Goal: Information Seeking & Learning: Learn about a topic

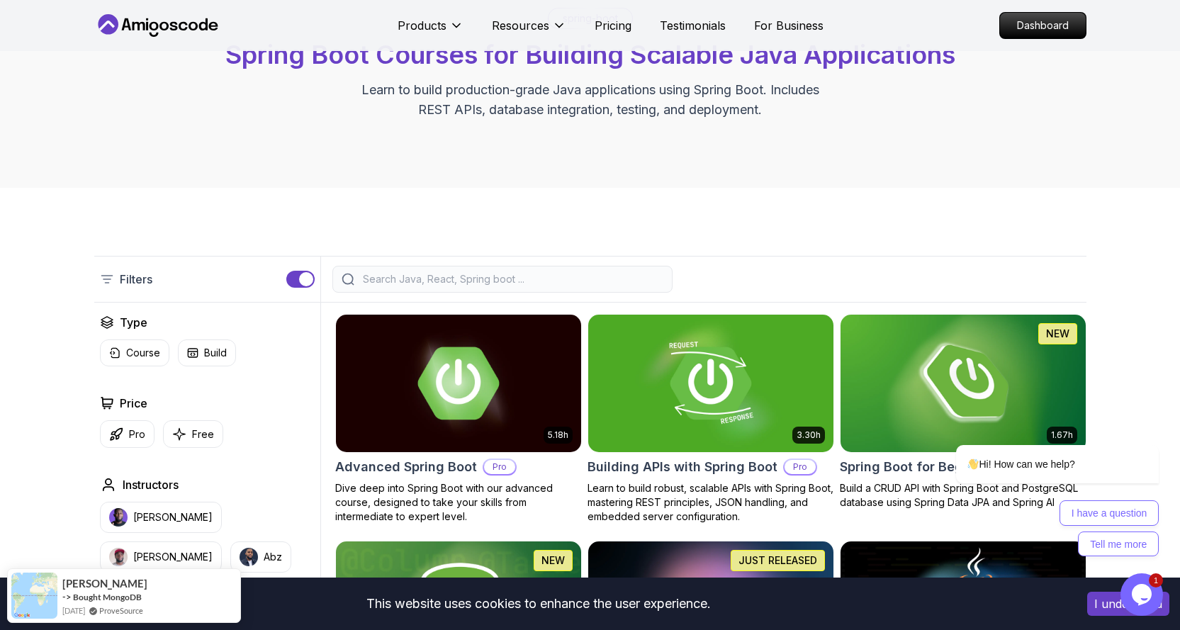
scroll to position [213, 0]
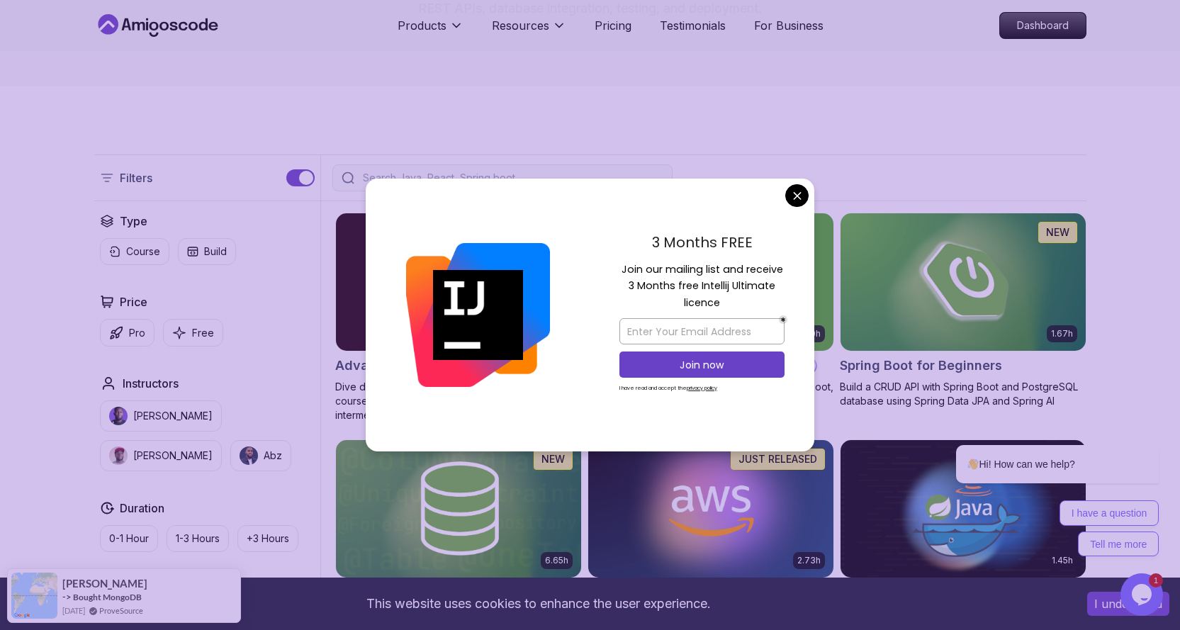
click at [786, 213] on div "3 Months FREE Join our mailing list and receive 3 Months free Intellij Ultimate…" at bounding box center [702, 316] width 225 height 274
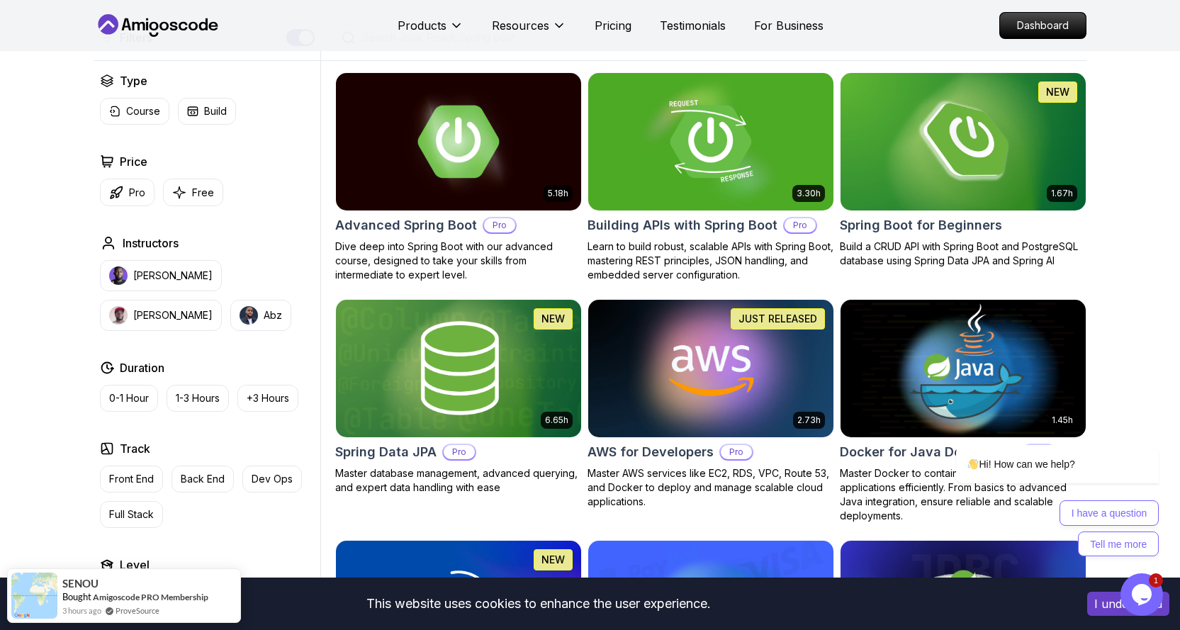
scroll to position [354, 0]
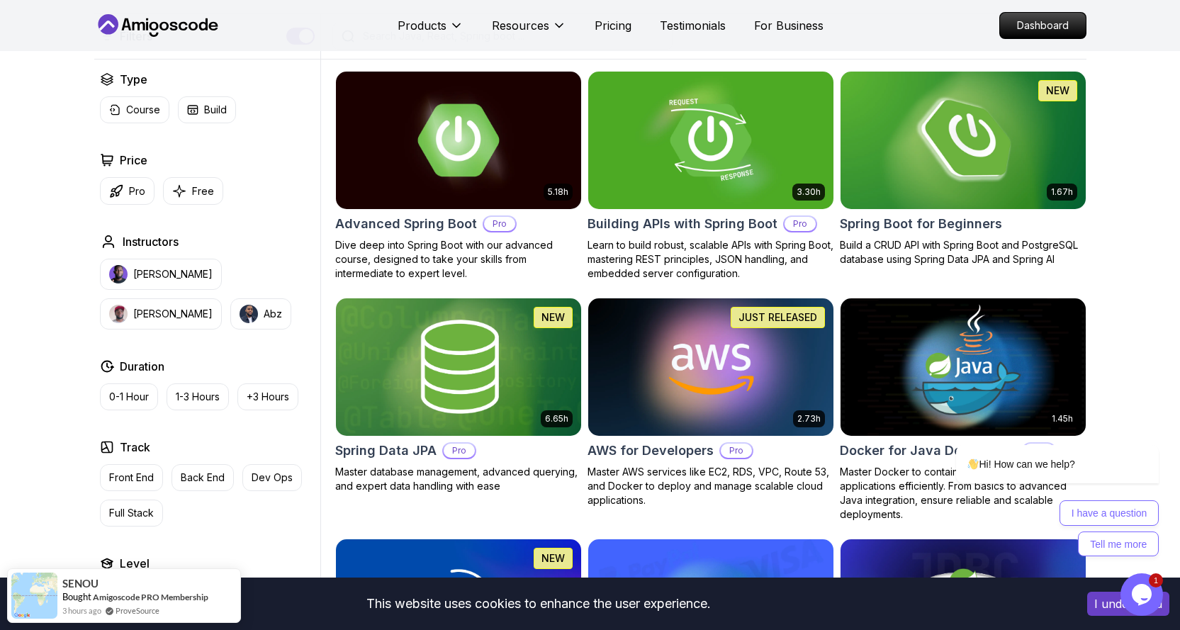
click at [987, 143] on img at bounding box center [962, 140] width 257 height 144
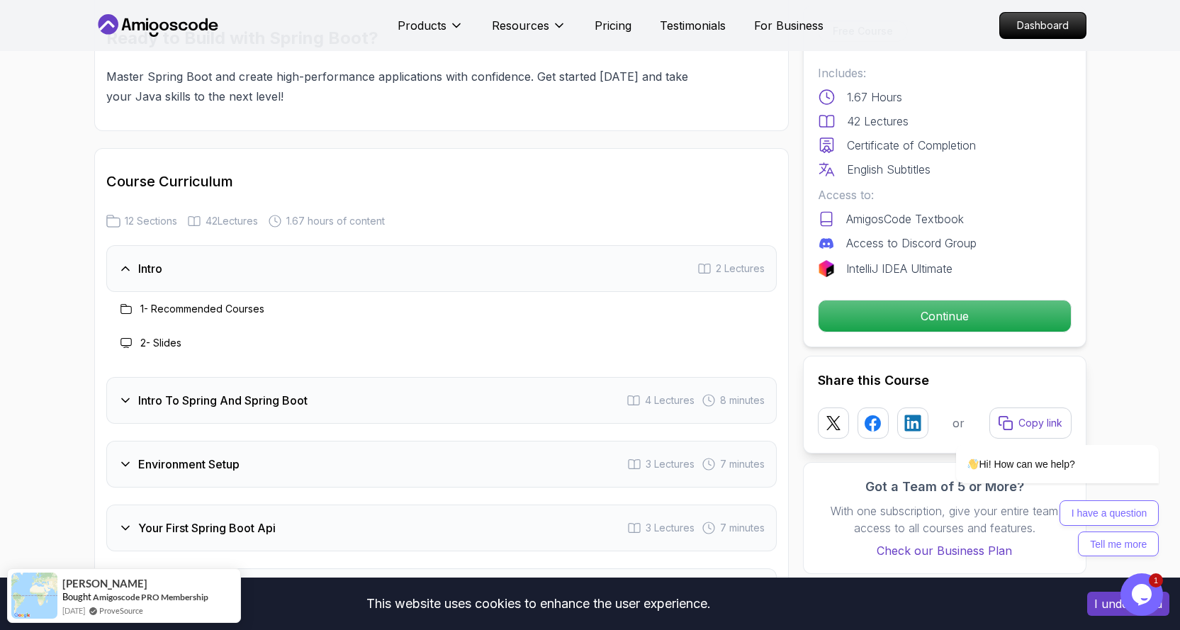
scroll to position [1630, 0]
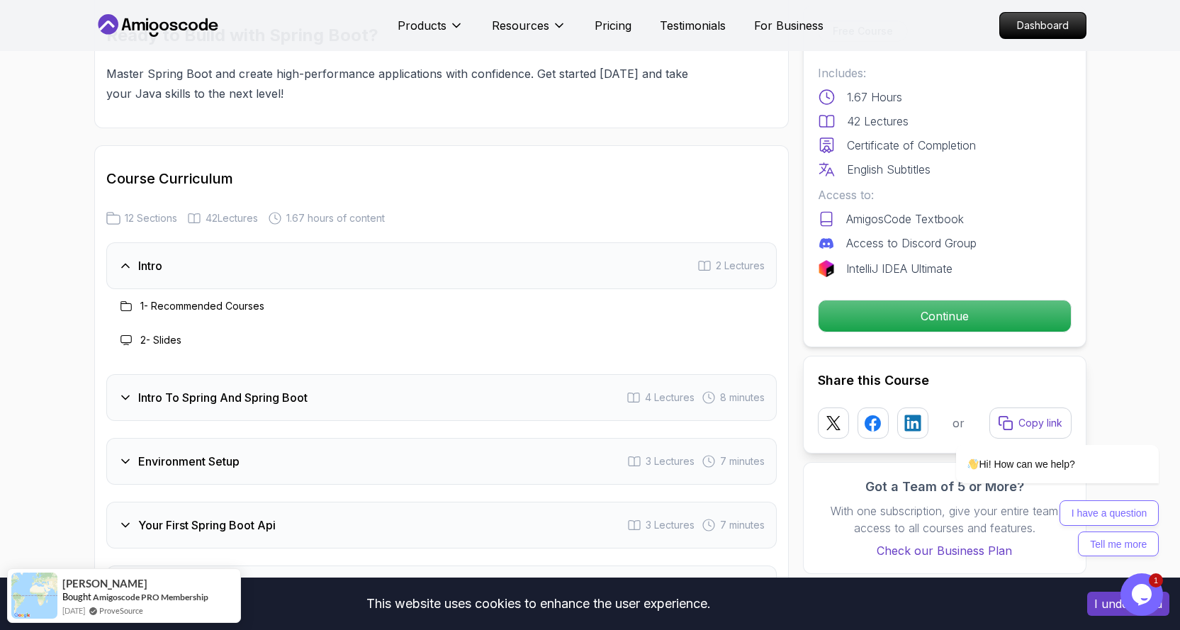
click at [222, 389] on h3 "Intro To Spring And Spring Boot" at bounding box center [222, 397] width 169 height 17
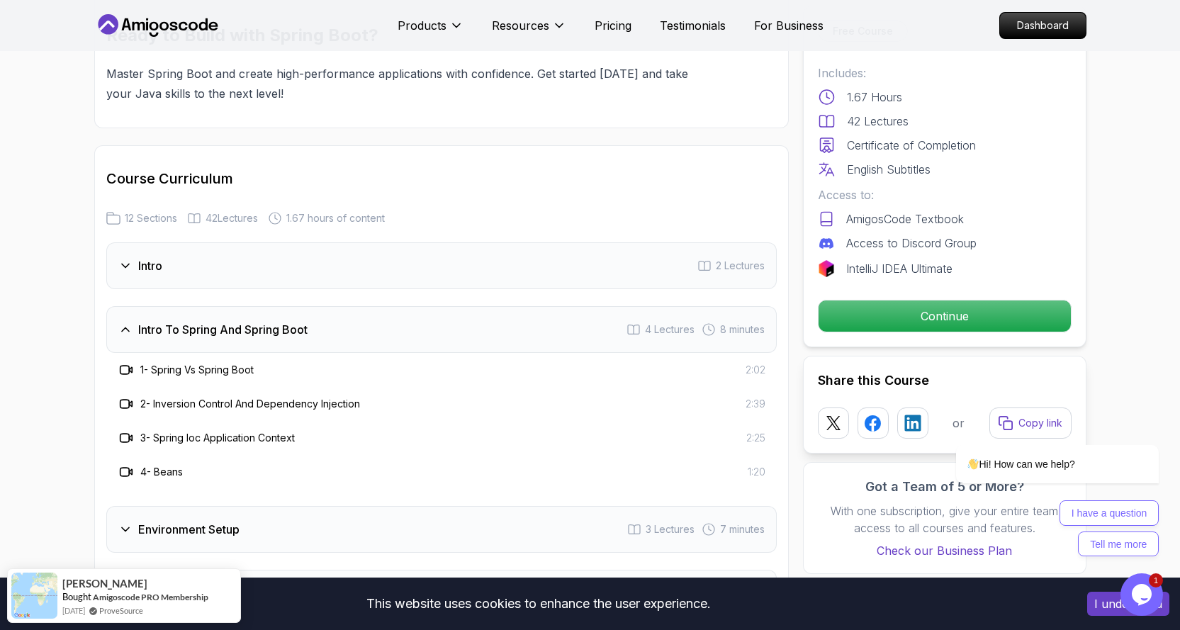
click at [122, 363] on icon at bounding box center [126, 370] width 14 height 14
click at [225, 366] on div "1 - Spring Vs Spring Boot 2:02" at bounding box center [441, 370] width 670 height 34
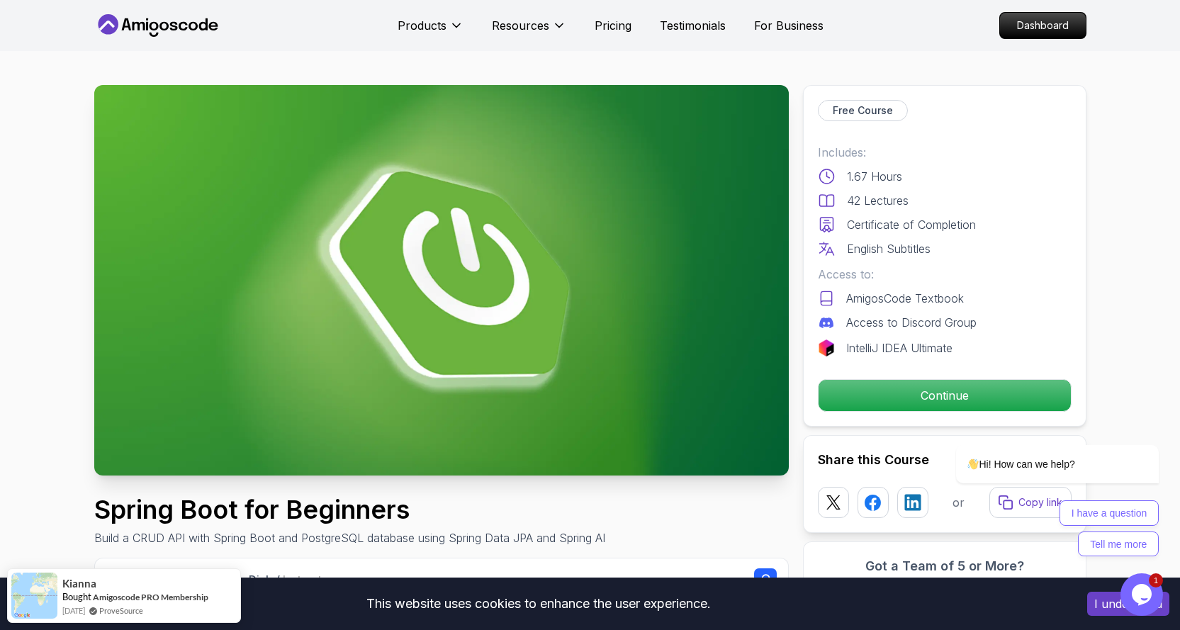
scroll to position [142, 0]
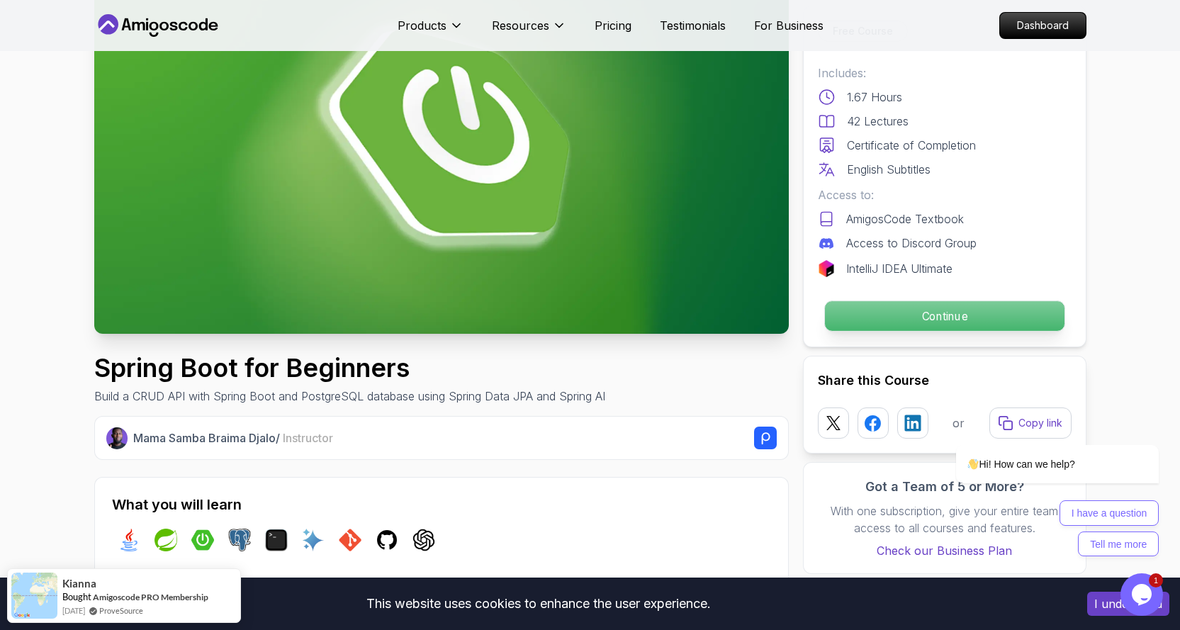
click at [928, 313] on p "Continue" at bounding box center [944, 316] width 240 height 30
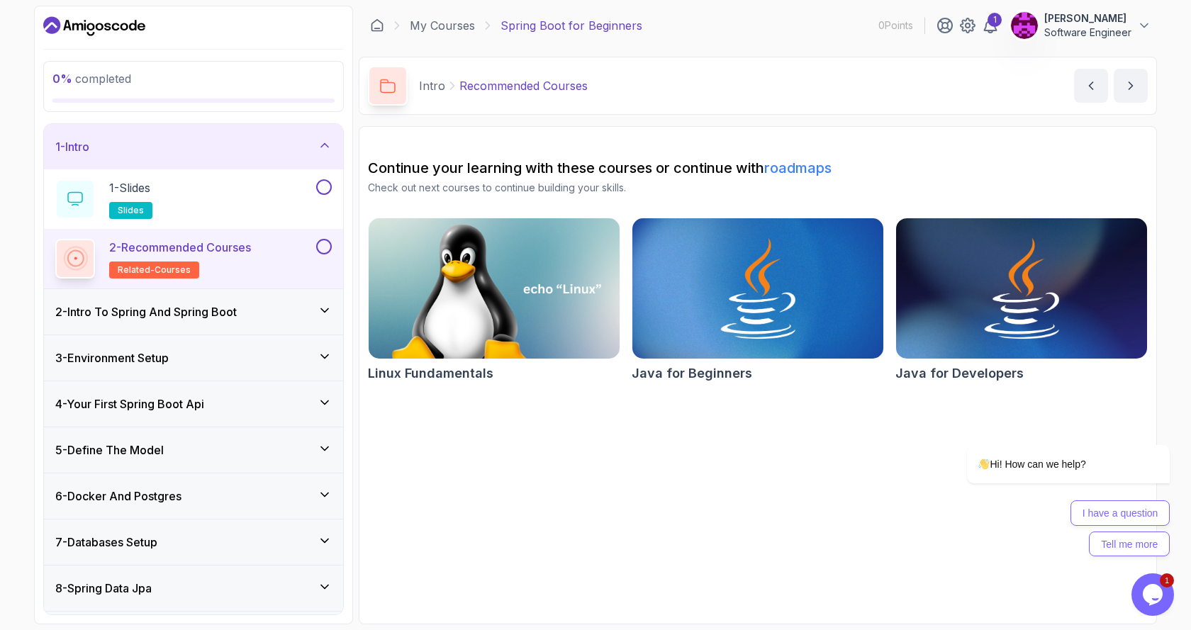
click at [237, 320] on h3 "2 - Intro To Spring And Spring Boot" at bounding box center [145, 311] width 181 height 17
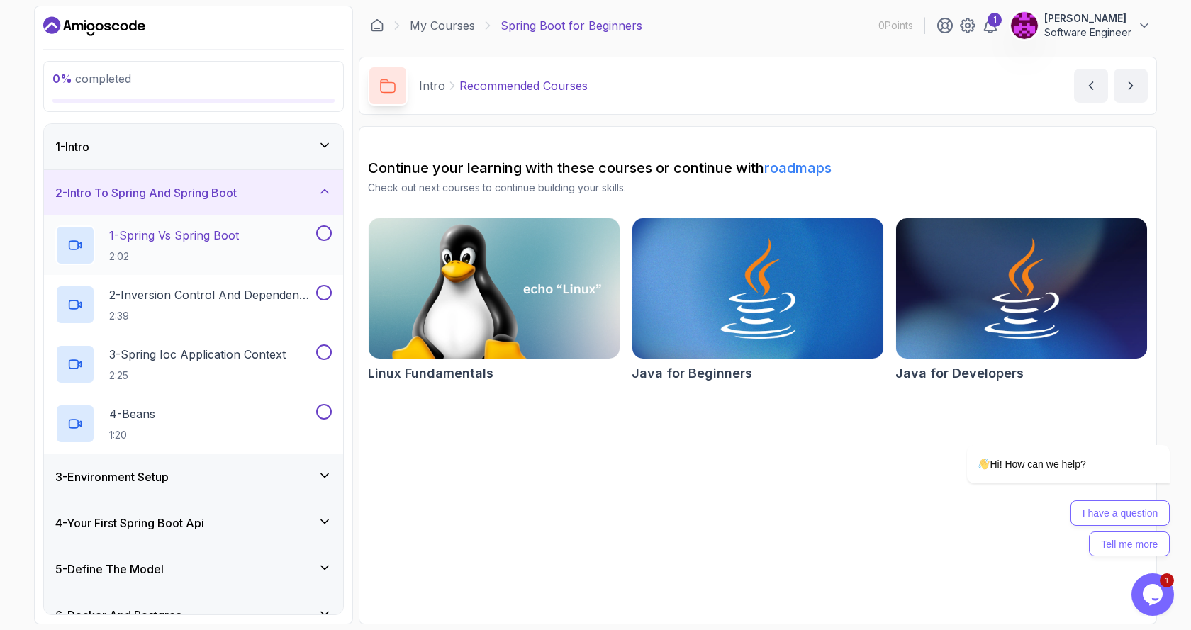
click at [188, 257] on p "2:02" at bounding box center [174, 256] width 130 height 14
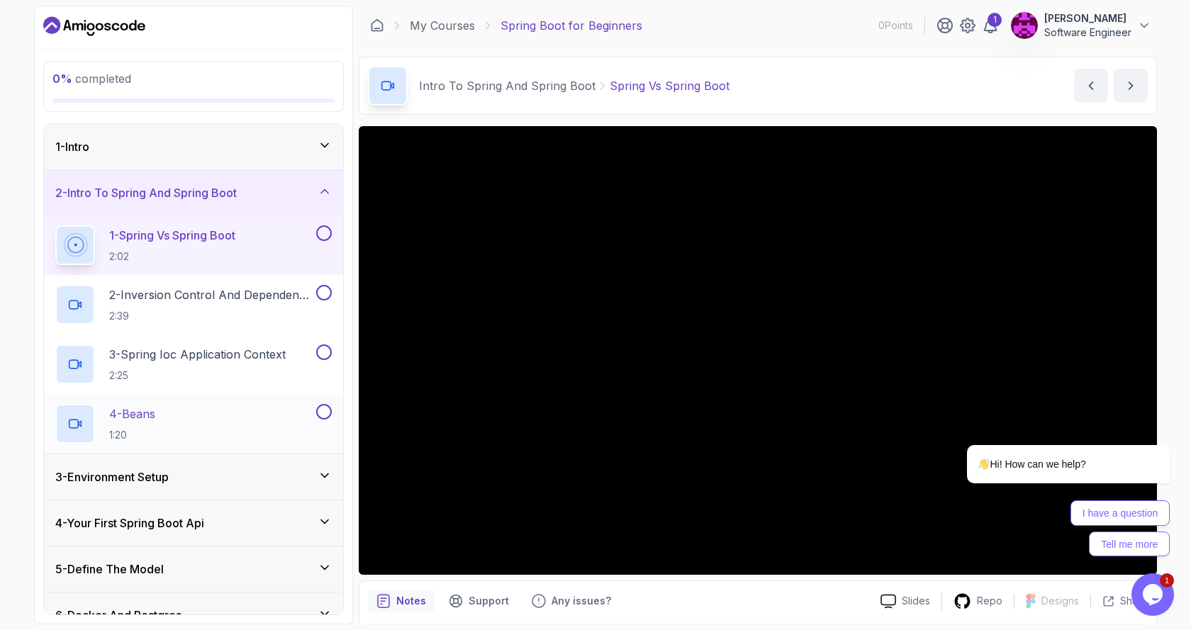
click at [179, 410] on div "4 - Beans 1:20" at bounding box center [184, 424] width 258 height 40
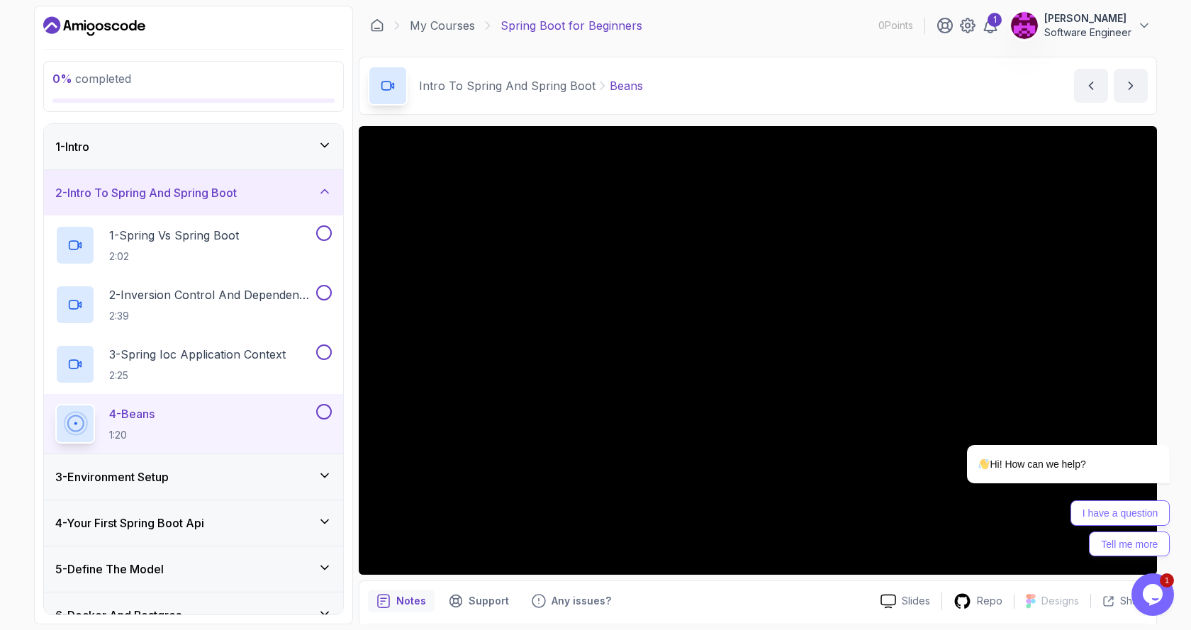
click at [169, 483] on h3 "3 - Environment Setup" at bounding box center [111, 476] width 113 height 17
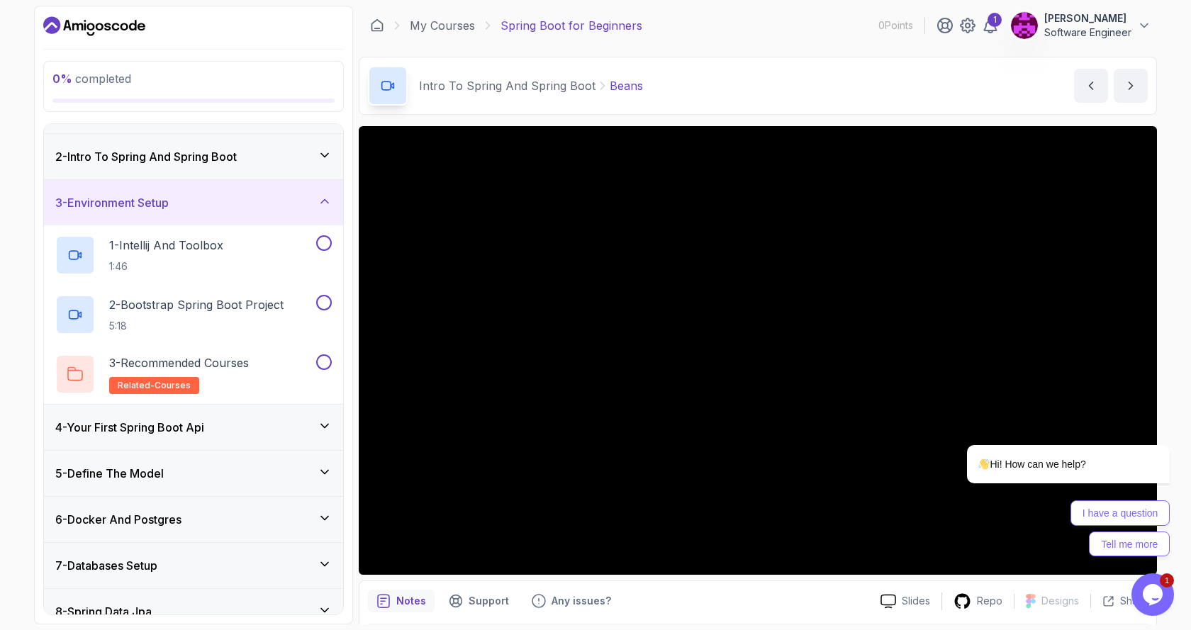
scroll to position [71, 0]
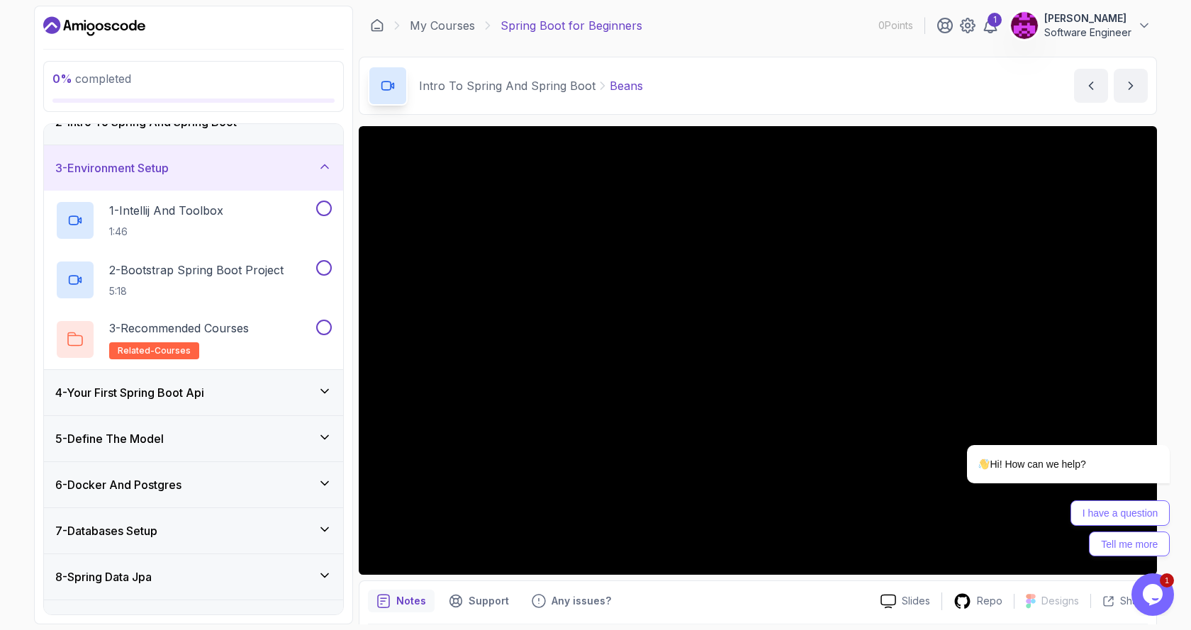
click at [224, 398] on div "4 - Your First Spring Boot Api" at bounding box center [193, 392] width 276 height 17
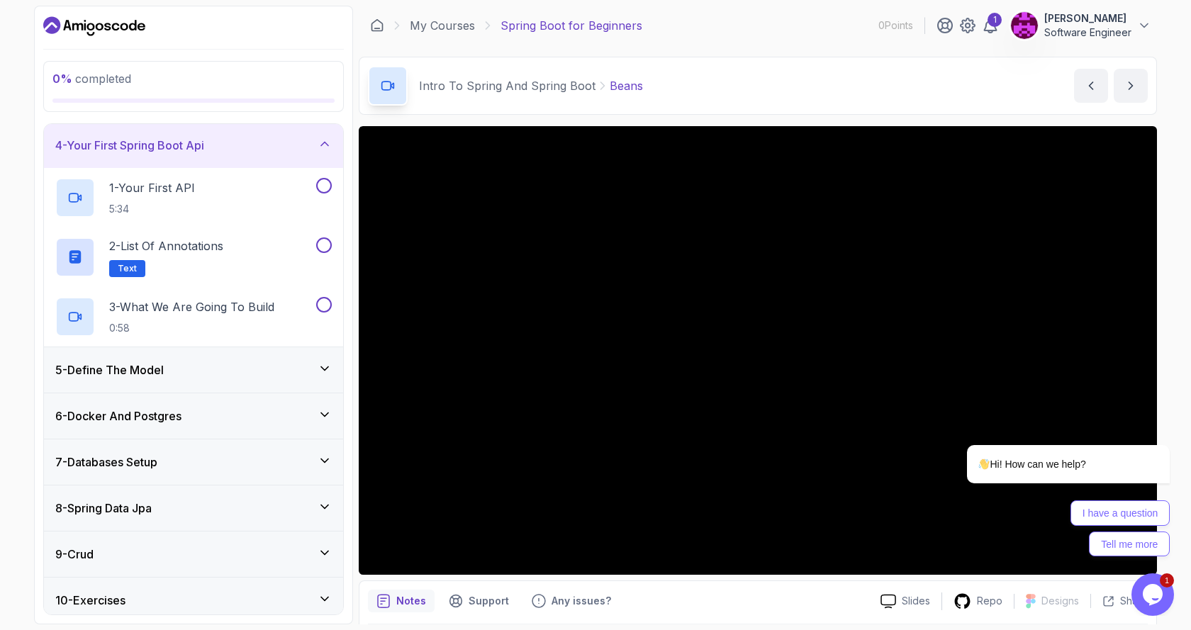
scroll to position [213, 0]
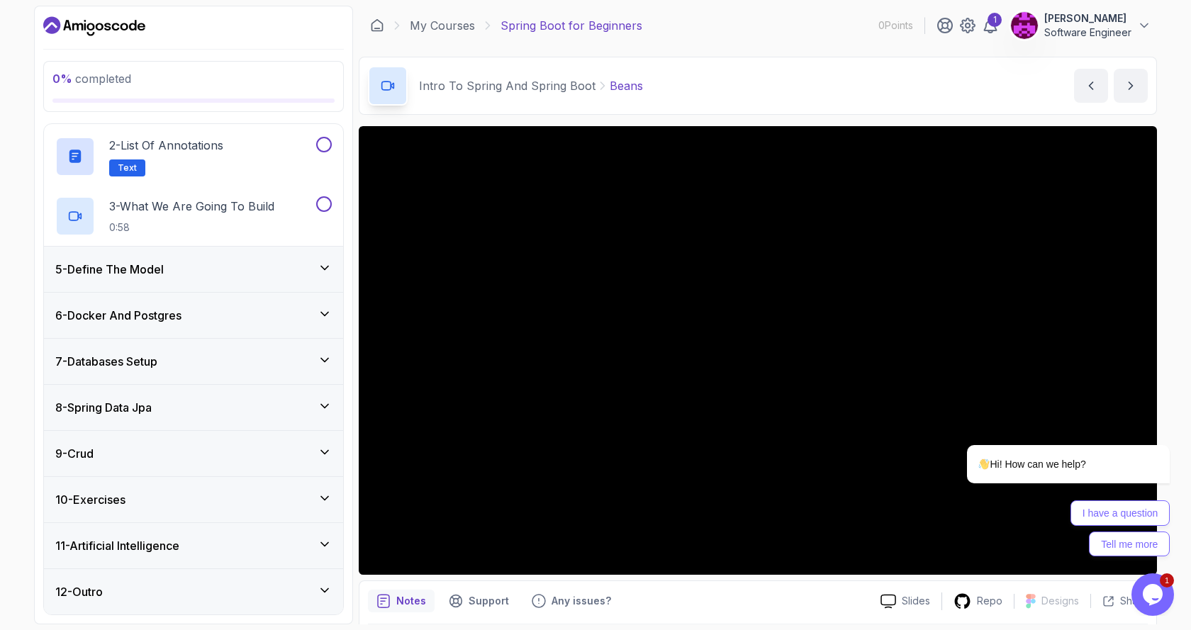
click at [194, 457] on div "9 - Crud" at bounding box center [193, 453] width 276 height 17
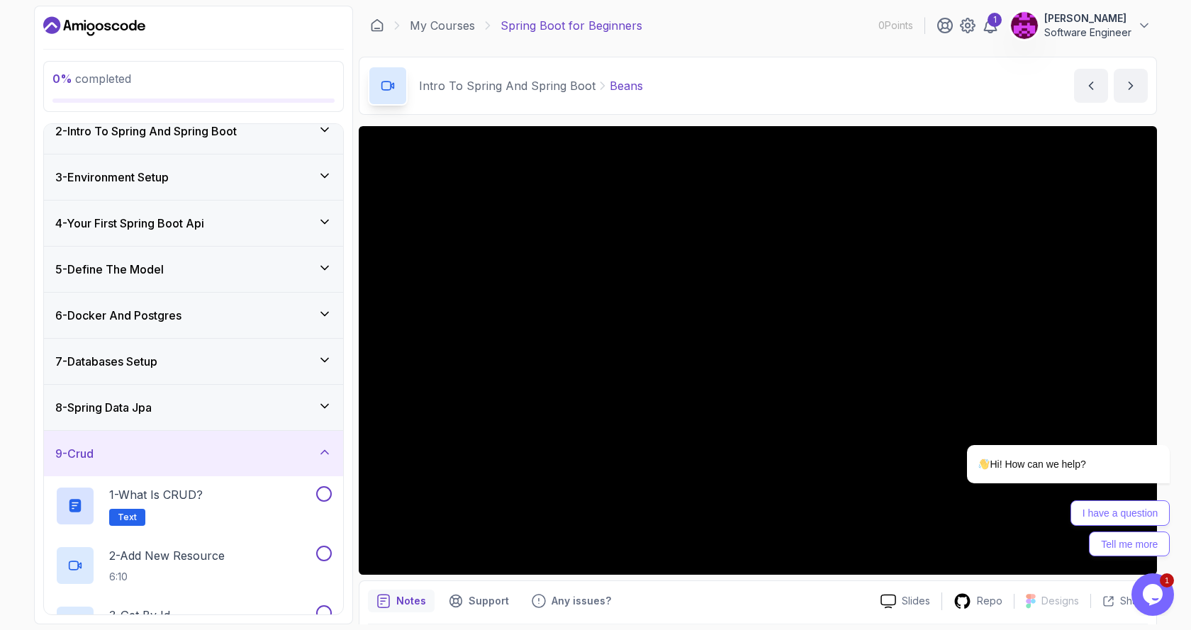
scroll to position [133, 0]
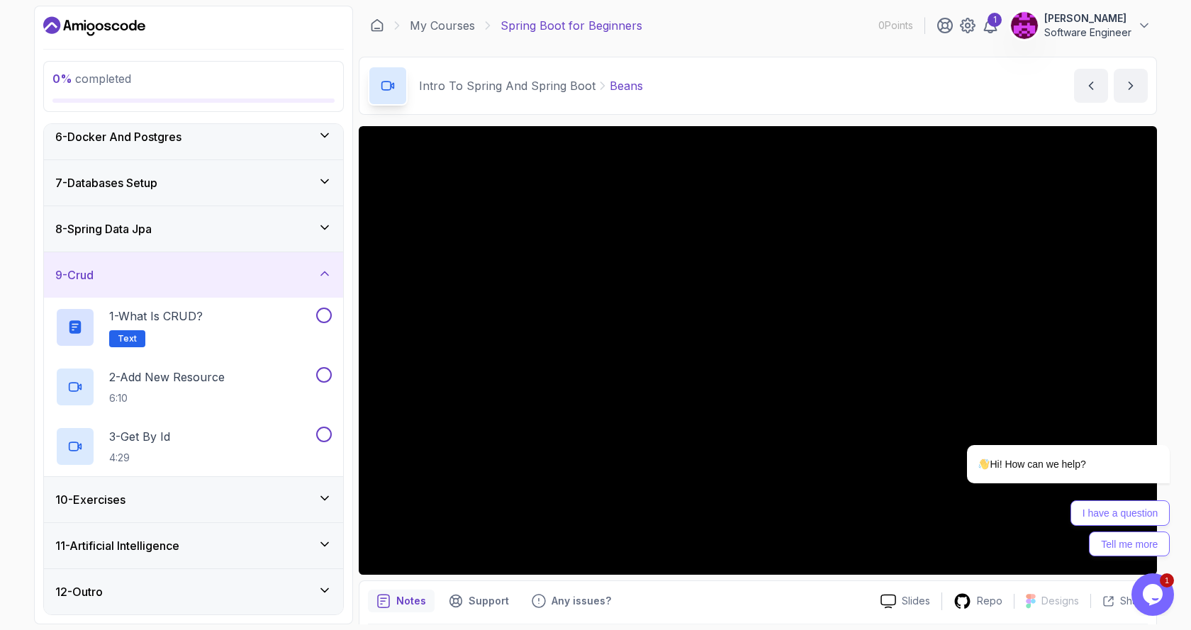
click at [206, 495] on div "10 - Exercises" at bounding box center [193, 499] width 276 height 17
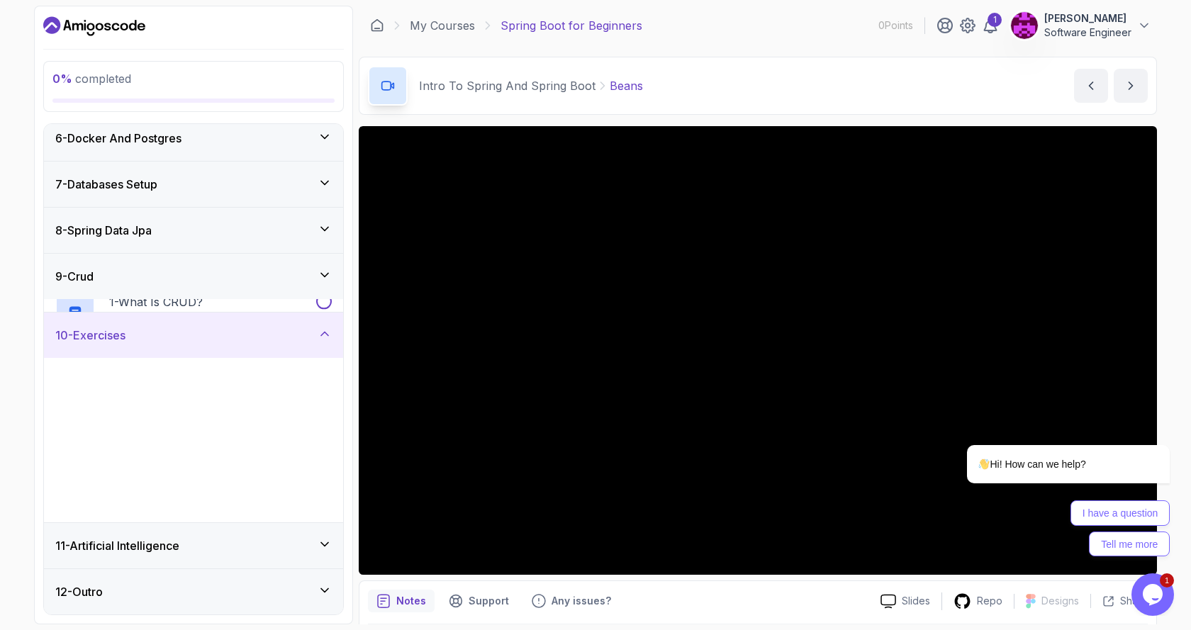
scroll to position [240, 0]
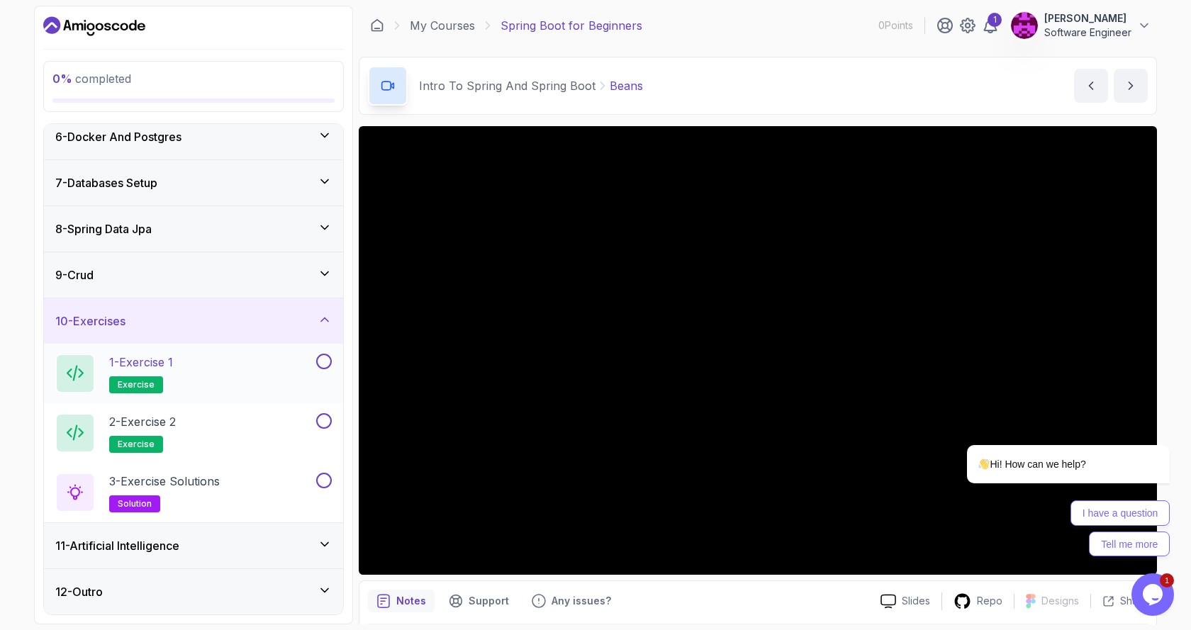
click at [193, 380] on div "1 - Exercise 1 exercise" at bounding box center [184, 374] width 258 height 40
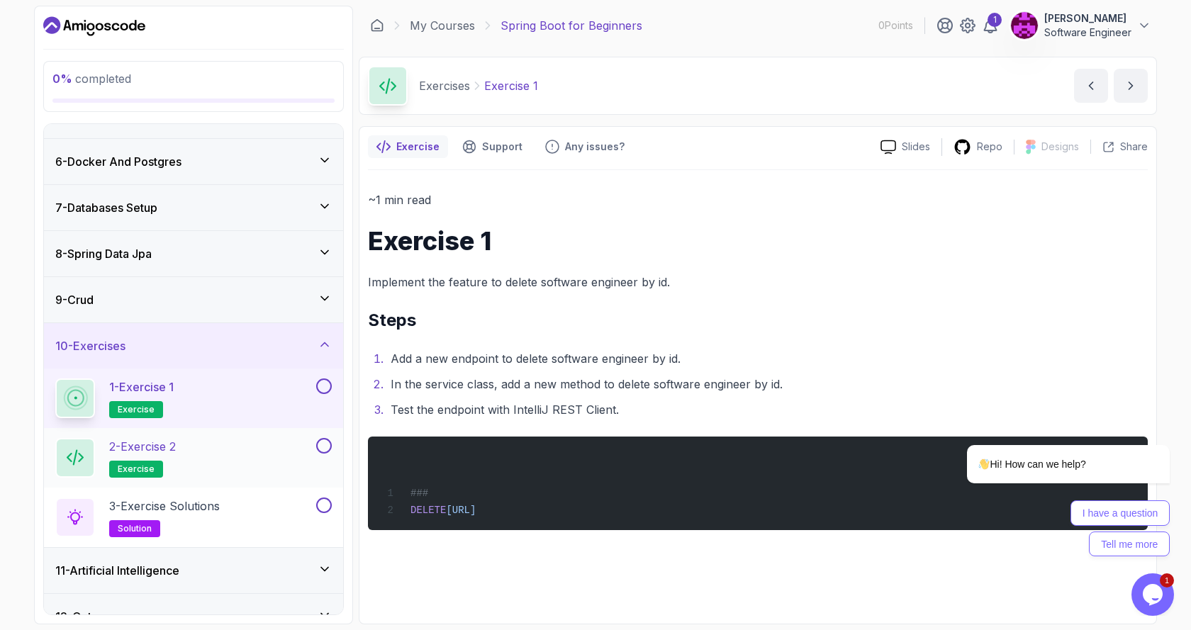
scroll to position [240, 0]
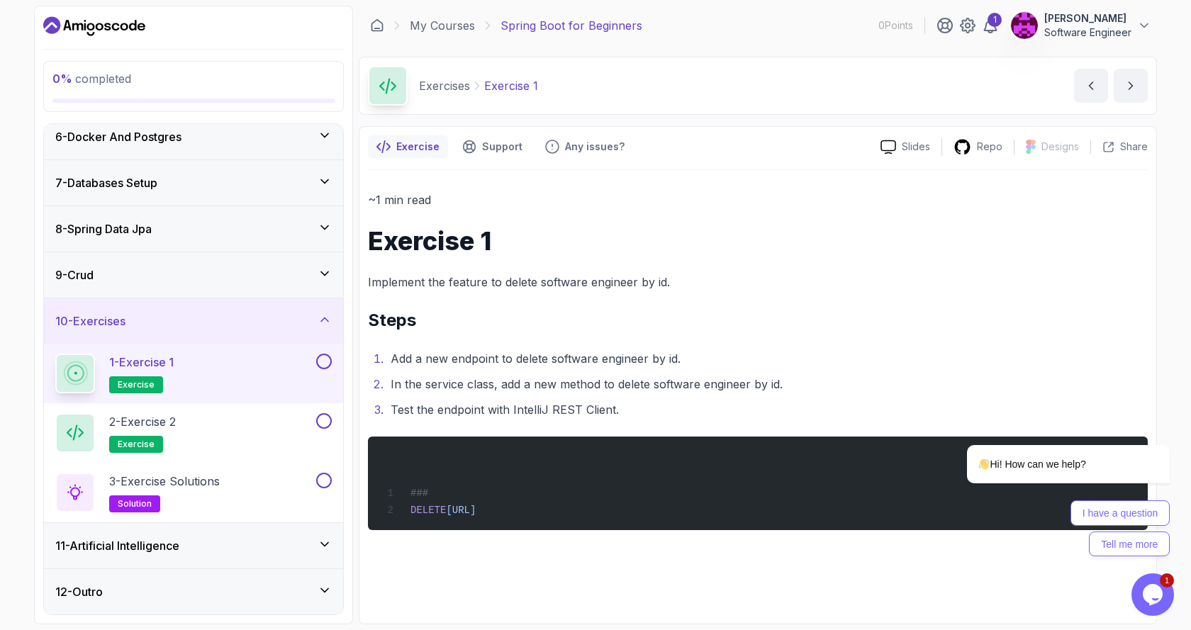
click at [148, 544] on h3 "11 - Artificial Intelligence" at bounding box center [117, 545] width 124 height 17
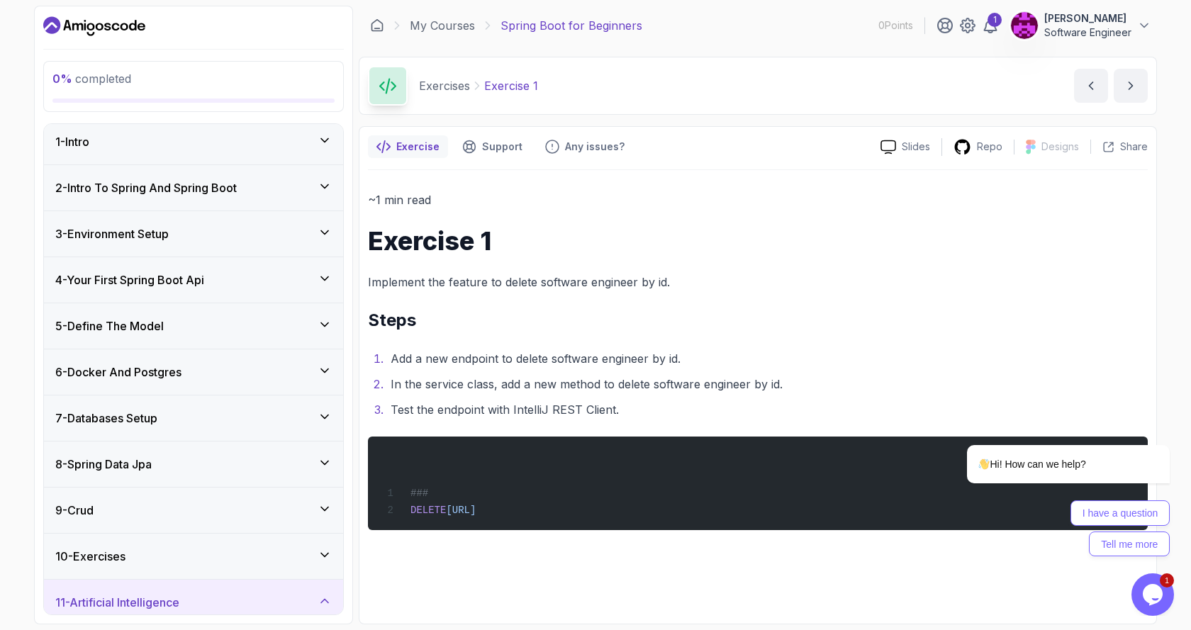
scroll to position [0, 0]
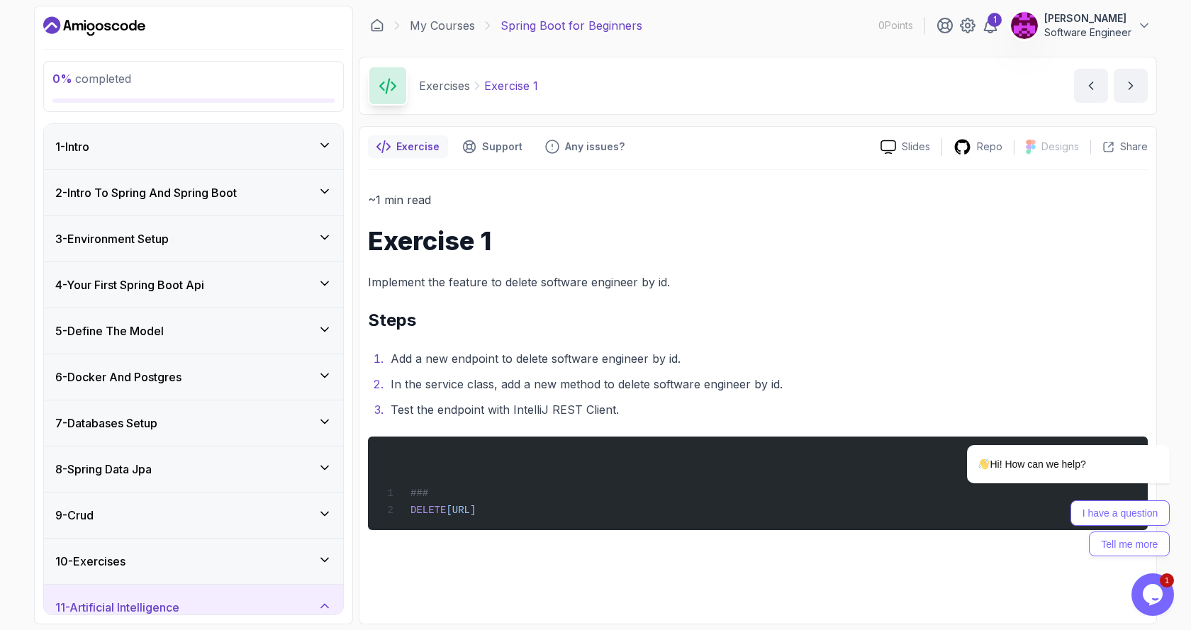
drag, startPoint x: 412, startPoint y: 511, endPoint x: 422, endPoint y: 513, distance: 10.1
click at [412, 511] on span "DELETE" at bounding box center [427, 510] width 35 height 11
drag, startPoint x: 422, startPoint y: 513, endPoint x: 709, endPoint y: 505, distance: 287.8
click at [476, 505] on span "DELETE [URL]" at bounding box center [429, 510] width 94 height 11
drag, startPoint x: 409, startPoint y: 493, endPoint x: 724, endPoint y: 504, distance: 315.6
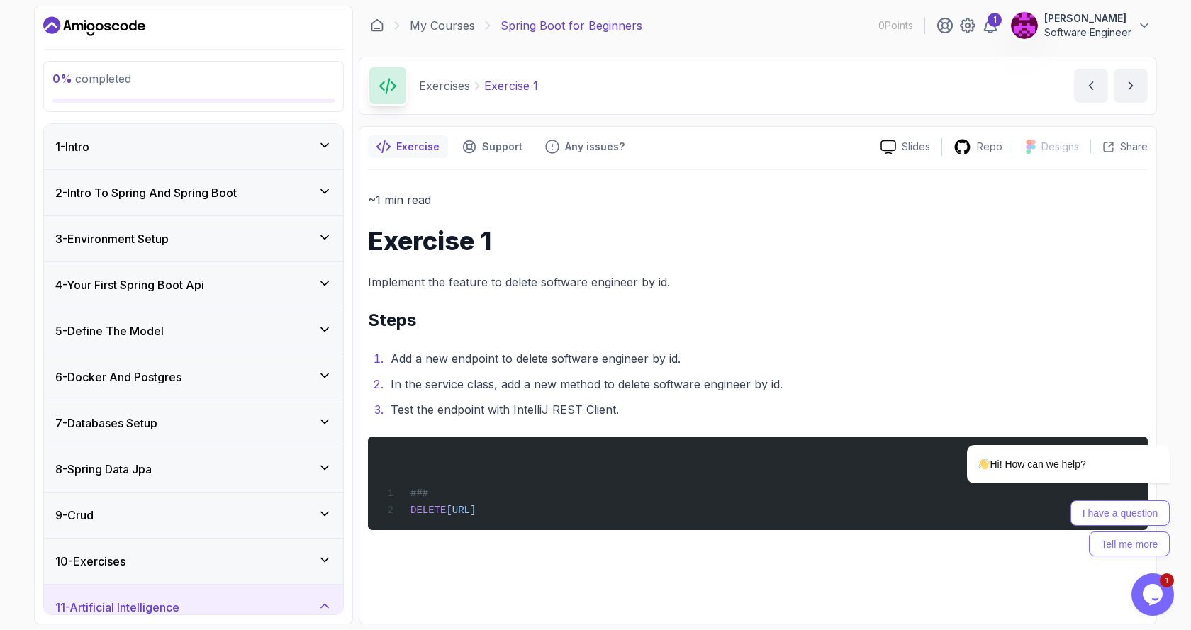
click at [724, 504] on div "### DELETE [URL]" at bounding box center [757, 483] width 757 height 77
copy code "### DELETE [URL]"
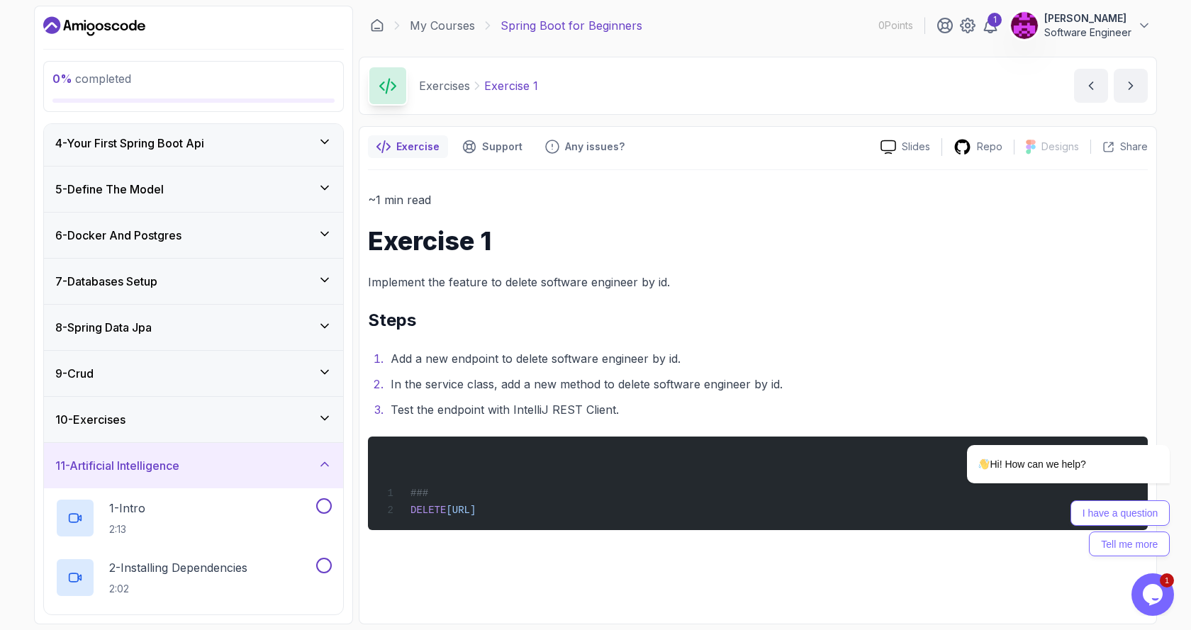
scroll to position [213, 0]
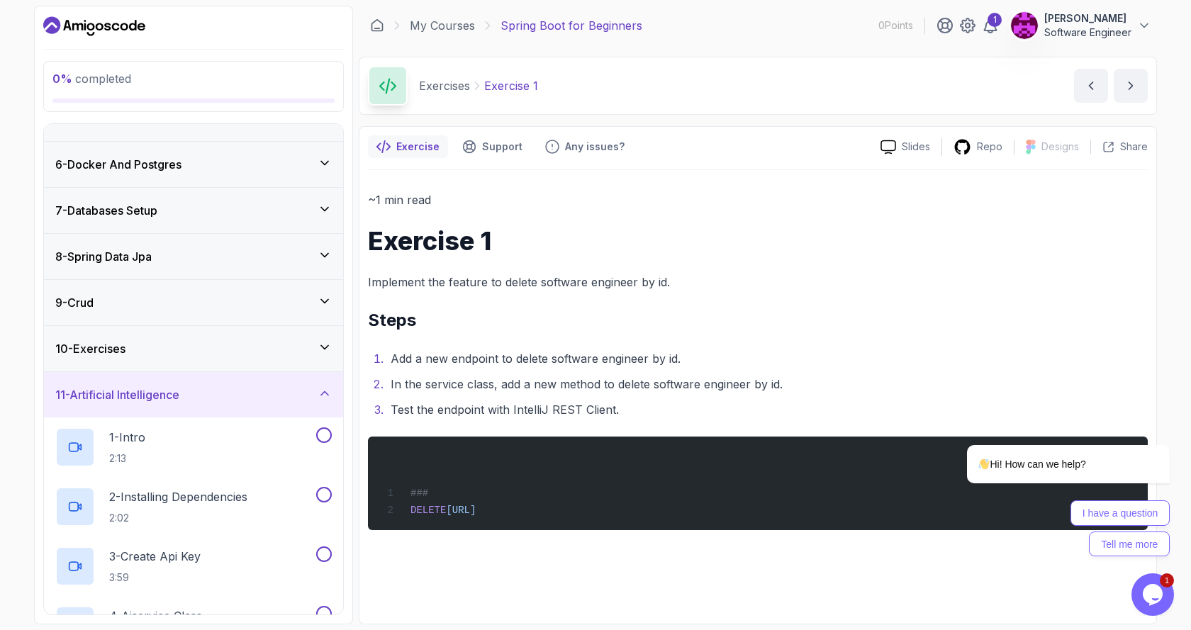
click at [147, 341] on div "10 - Exercises" at bounding box center [193, 348] width 276 height 17
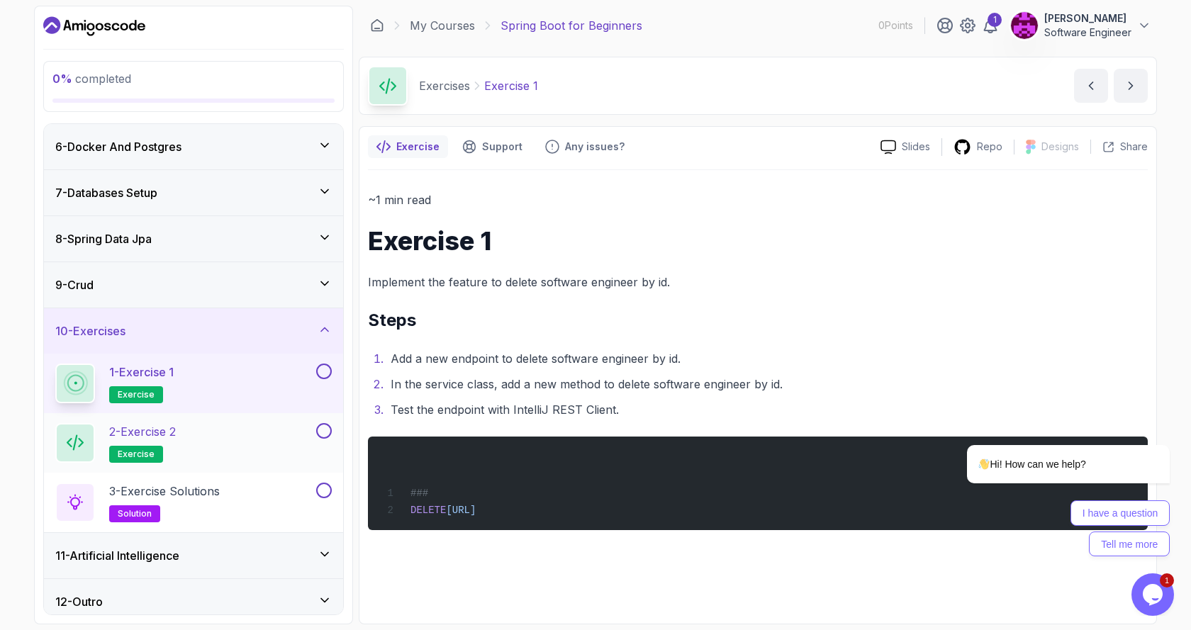
scroll to position [240, 0]
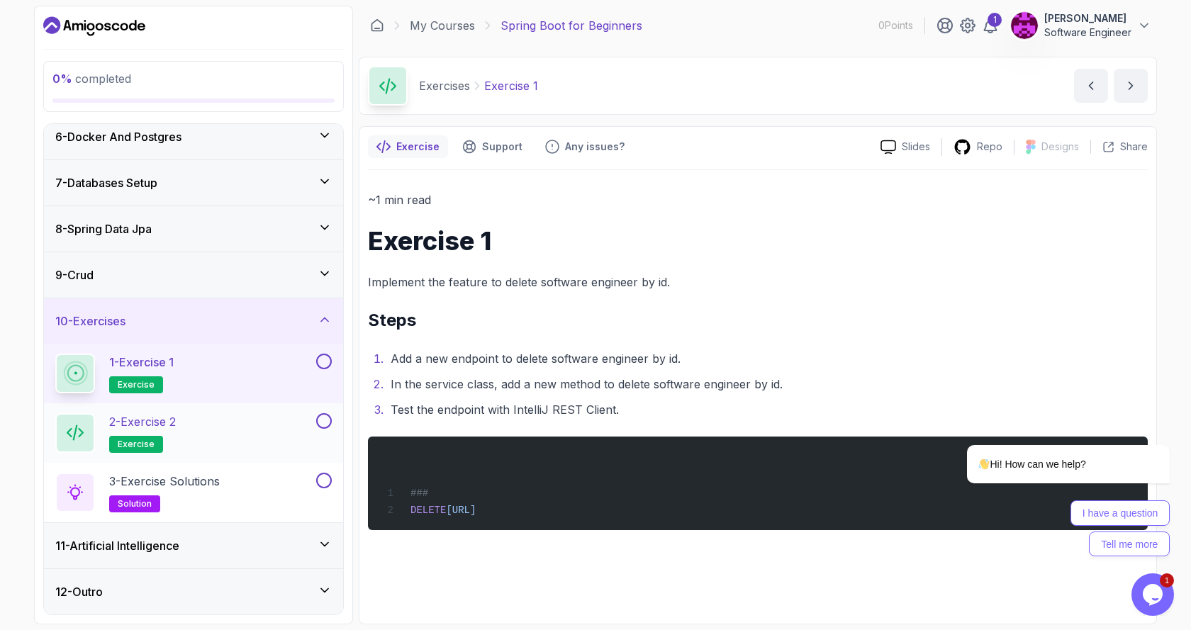
click at [202, 429] on div "2 - Exercise 2 exercise" at bounding box center [184, 433] width 258 height 40
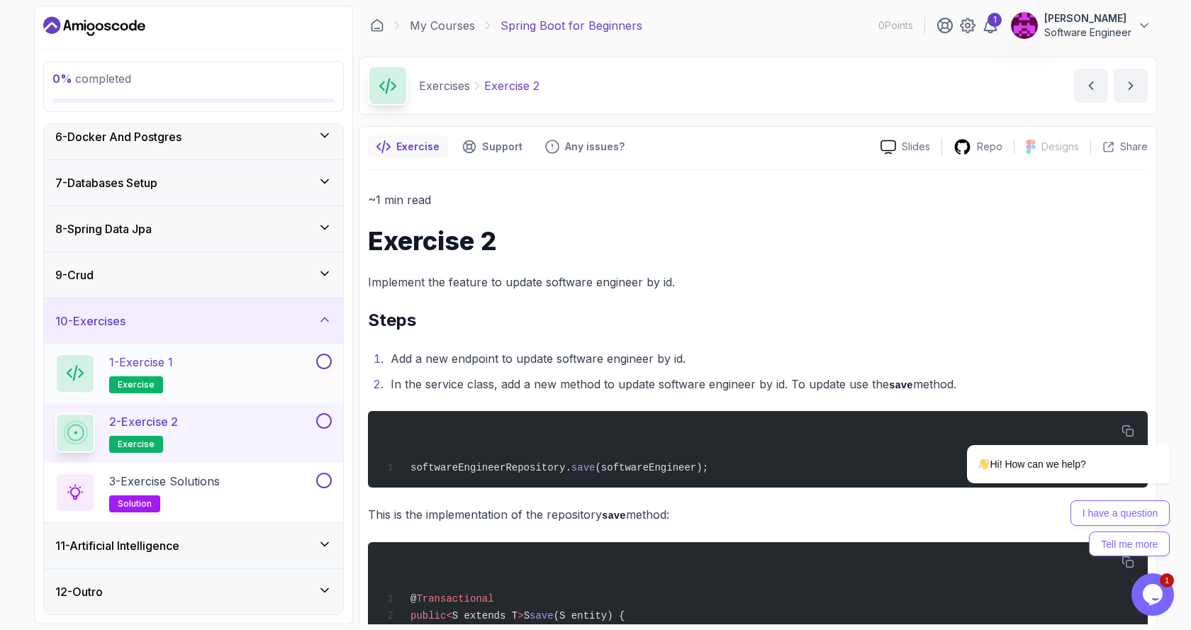
click at [213, 391] on div "1 - Exercise 1 exercise" at bounding box center [184, 374] width 258 height 40
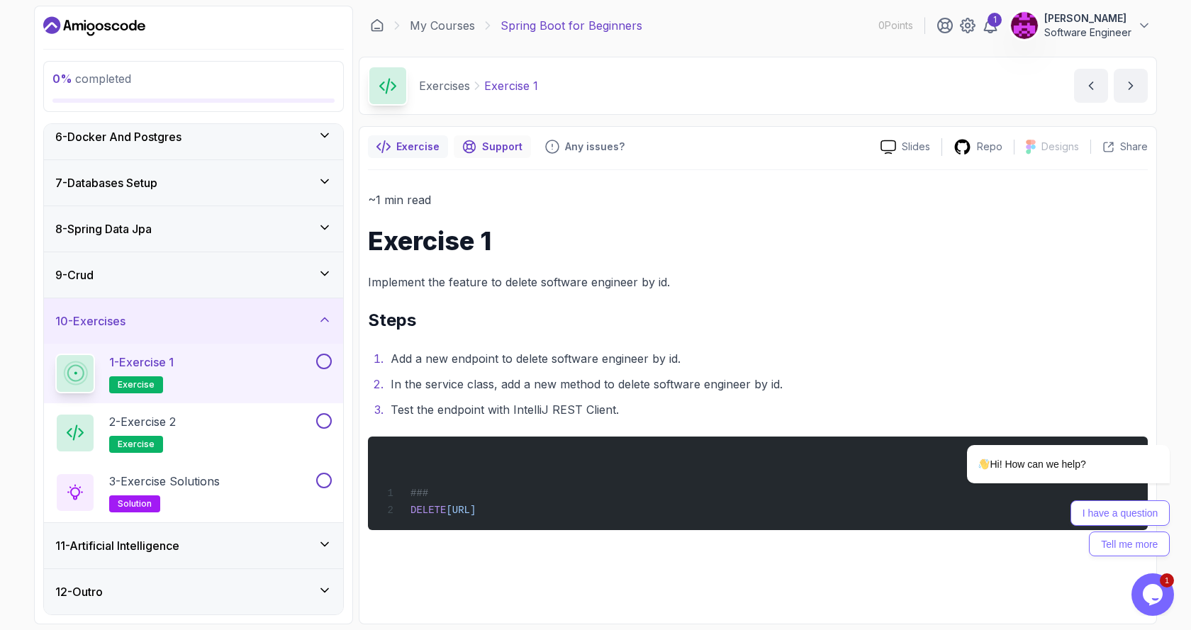
click at [498, 145] on p "Support" at bounding box center [502, 147] width 40 height 14
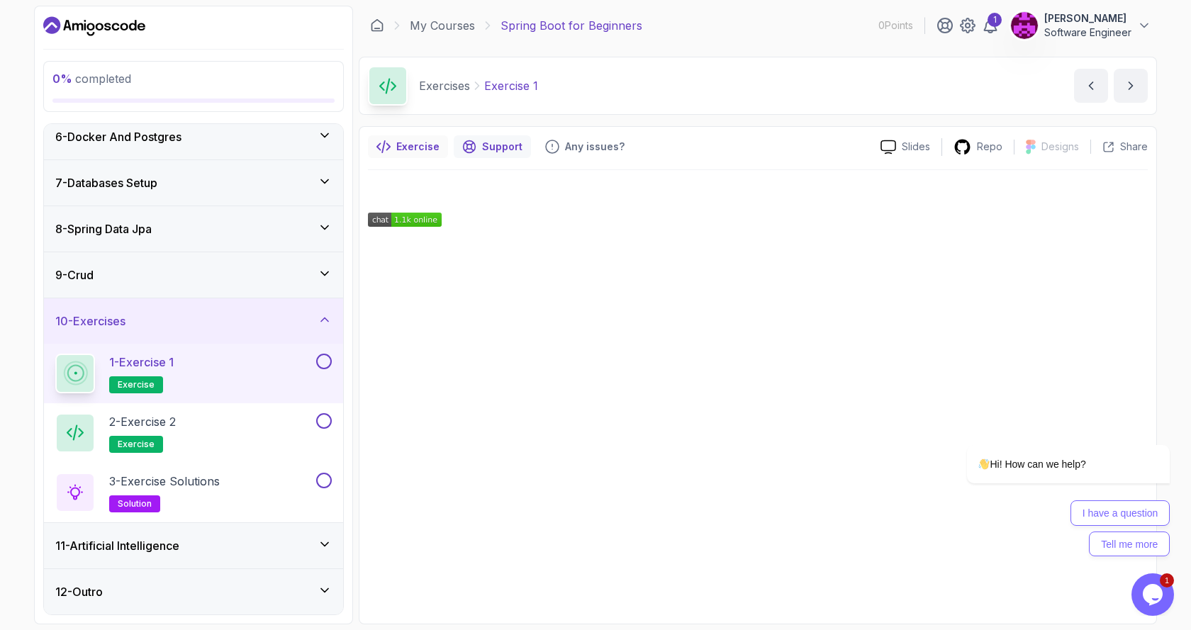
click at [412, 147] on p "Exercise" at bounding box center [417, 147] width 43 height 14
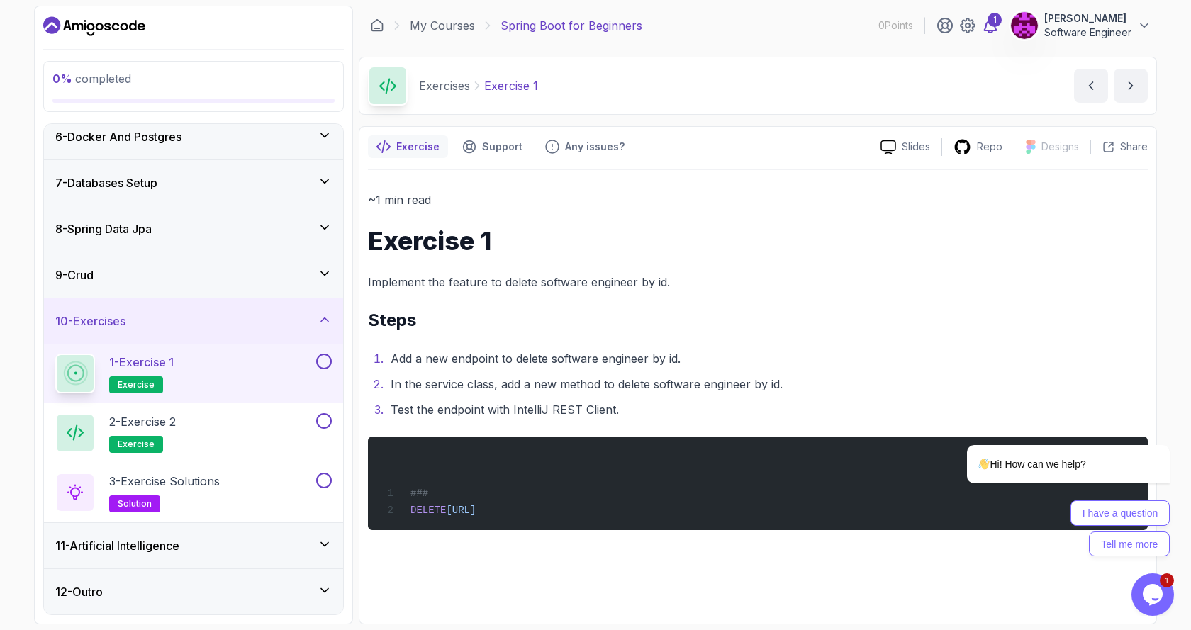
click at [985, 27] on icon at bounding box center [990, 25] width 17 height 17
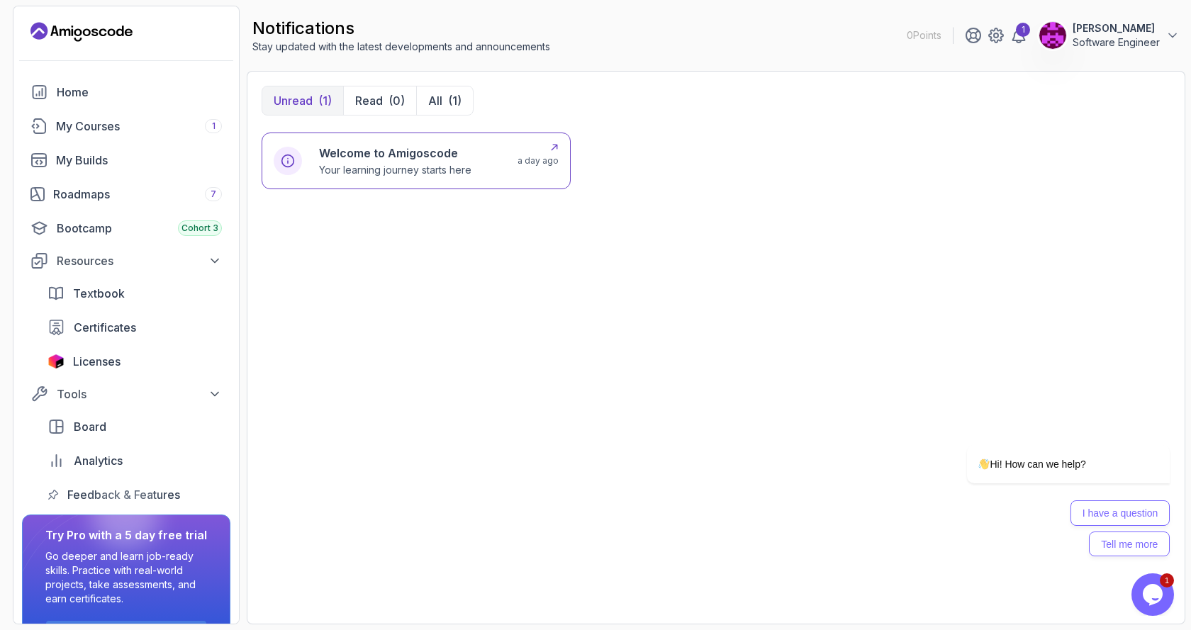
click at [466, 153] on h6 "Welcome to Amigoscode" at bounding box center [395, 153] width 152 height 17
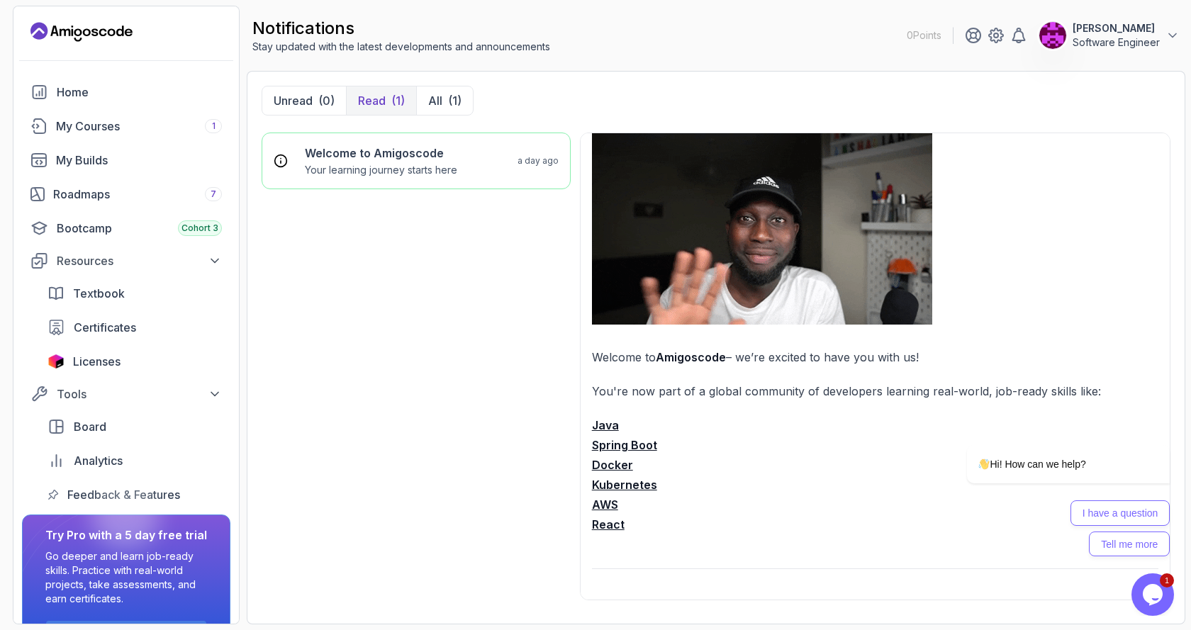
scroll to position [142, 0]
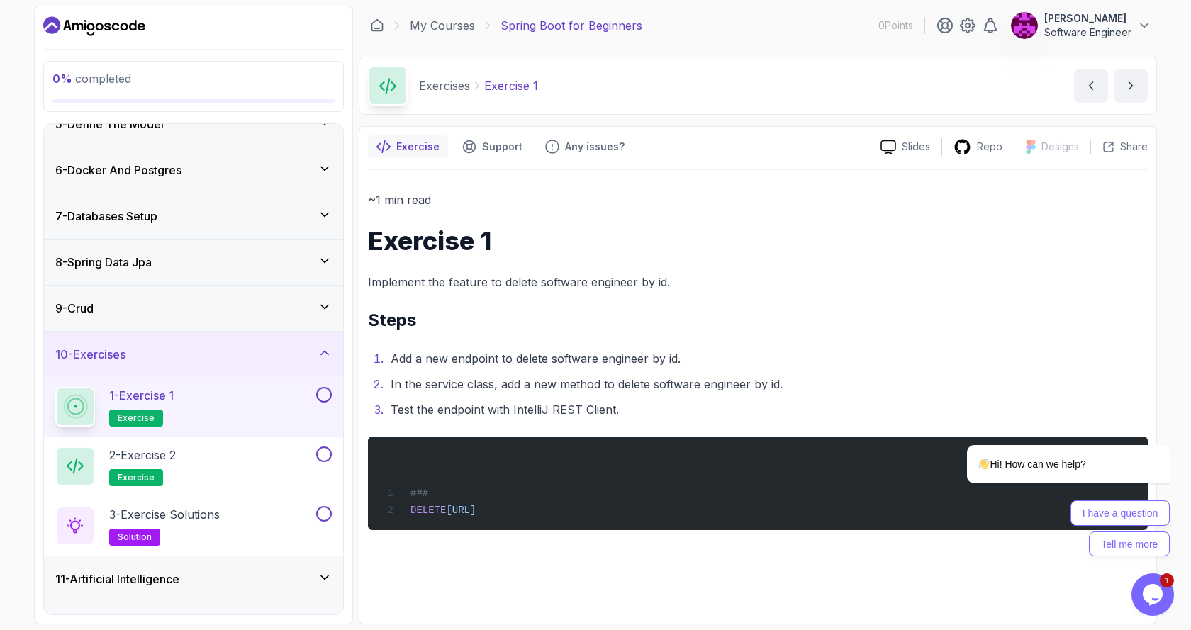
scroll to position [213, 0]
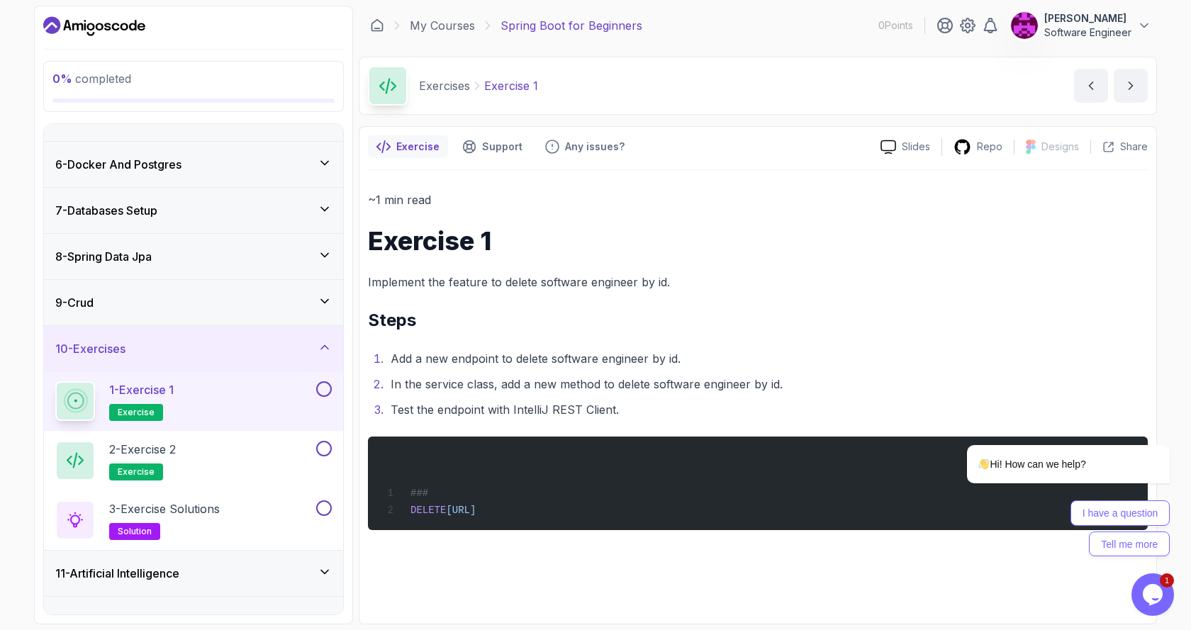
click at [322, 385] on button at bounding box center [324, 389] width 16 height 16
click at [324, 393] on icon at bounding box center [324, 389] width 13 height 14
click at [288, 387] on div "1 - Exercise 1 exercise" at bounding box center [184, 401] width 258 height 40
click at [135, 413] on span "exercise" at bounding box center [136, 412] width 37 height 11
click at [84, 402] on icon at bounding box center [75, 401] width 17 height 17
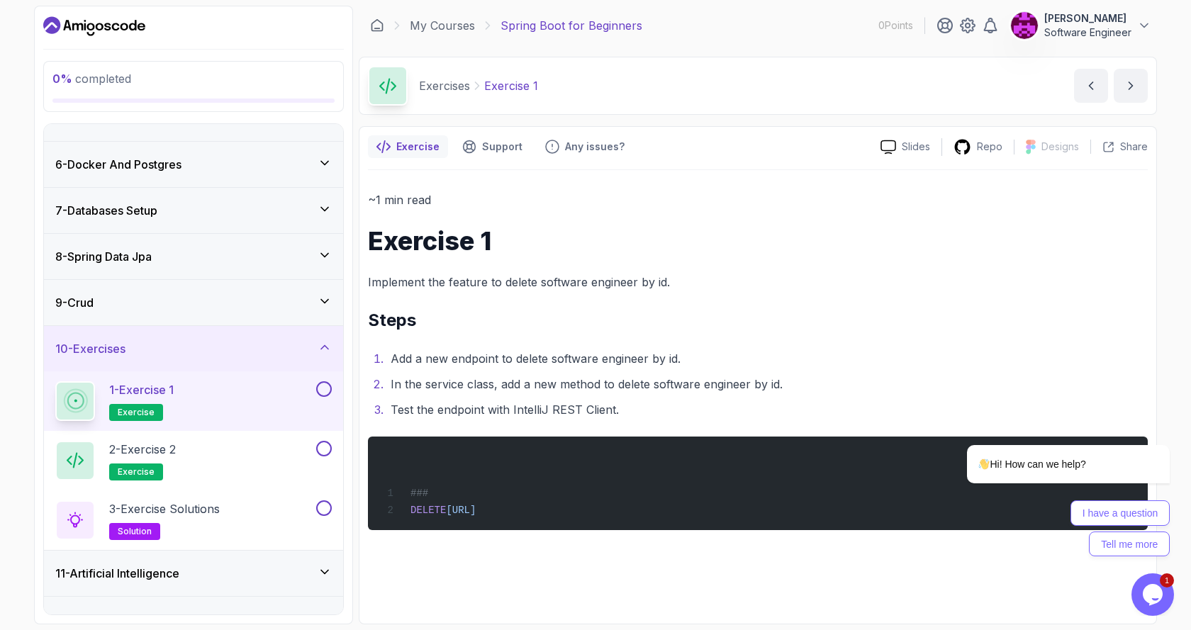
click at [83, 403] on icon at bounding box center [75, 401] width 17 height 17
click at [232, 473] on div "2 - Exercise 2 exercise" at bounding box center [184, 461] width 258 height 40
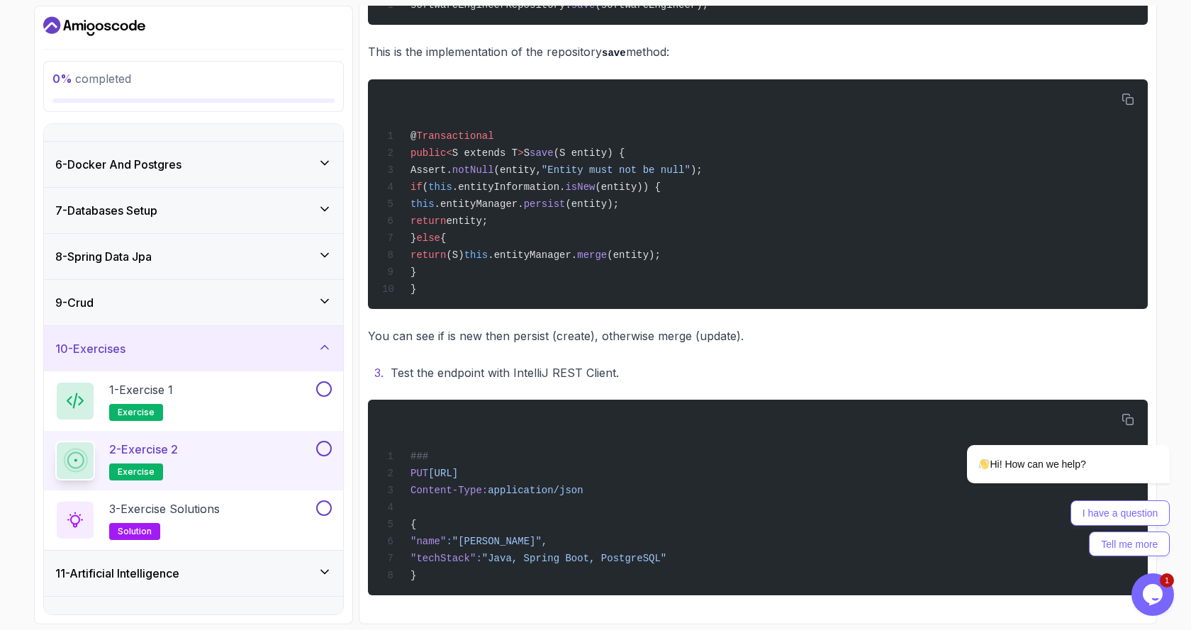
scroll to position [476, 0]
click at [218, 535] on h2 "3 - Exercise Solutions solution" at bounding box center [164, 520] width 111 height 40
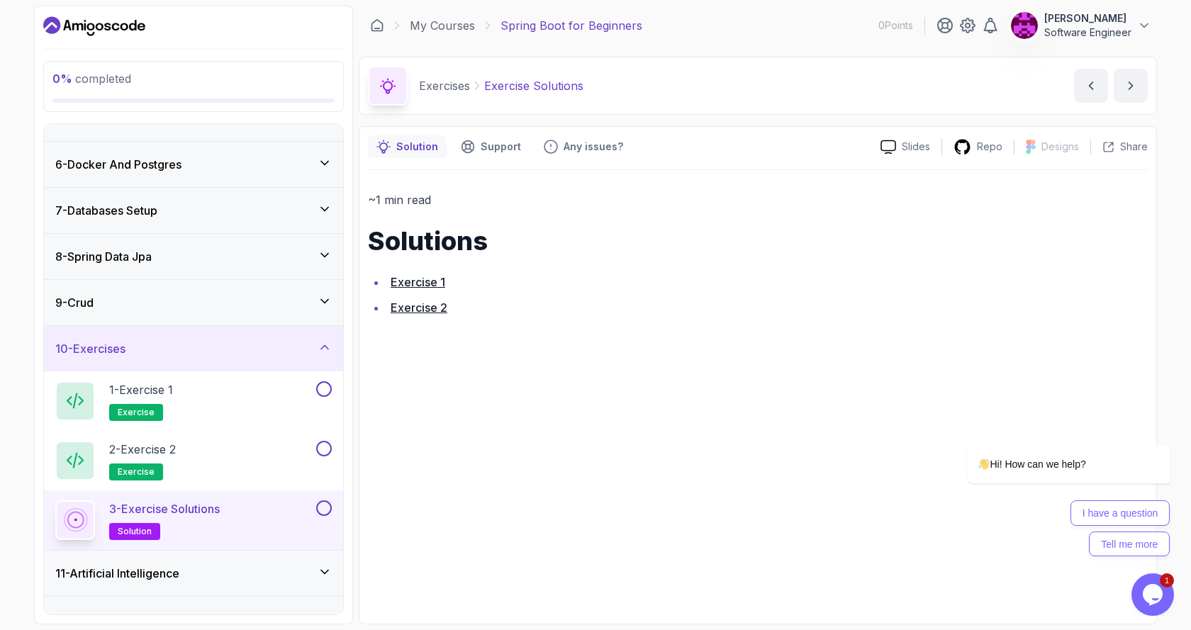
click at [419, 301] on link "Exercise 2" at bounding box center [419, 307] width 57 height 14
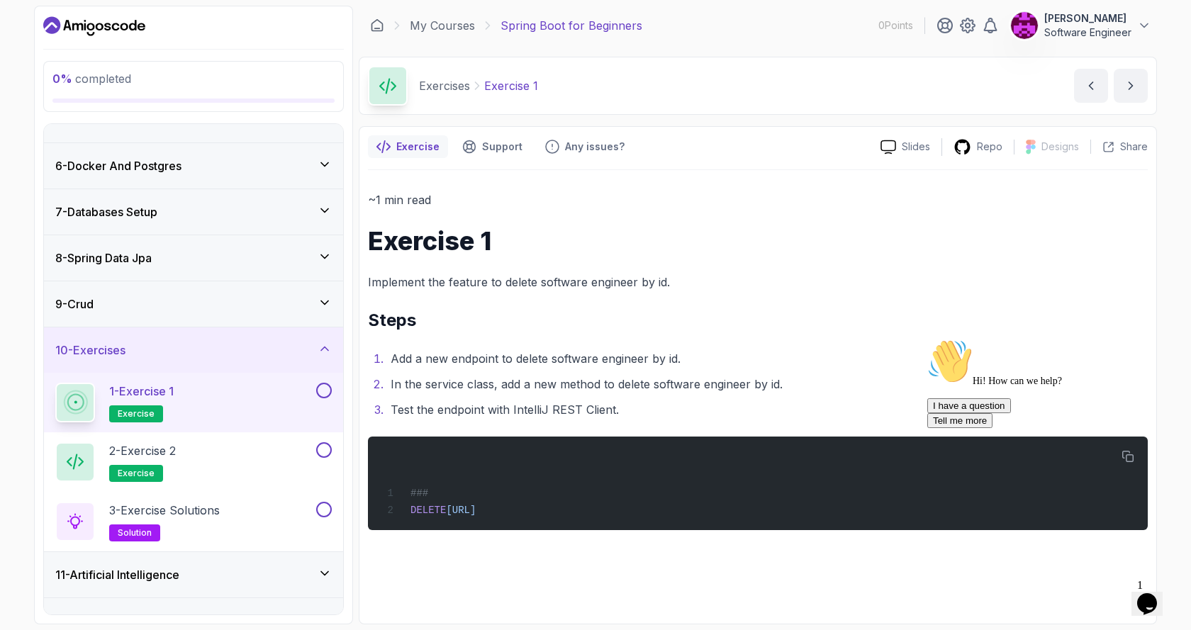
scroll to position [213, 0]
click at [196, 459] on div "2 - Exercise 2 exercise" at bounding box center [184, 461] width 258 height 40
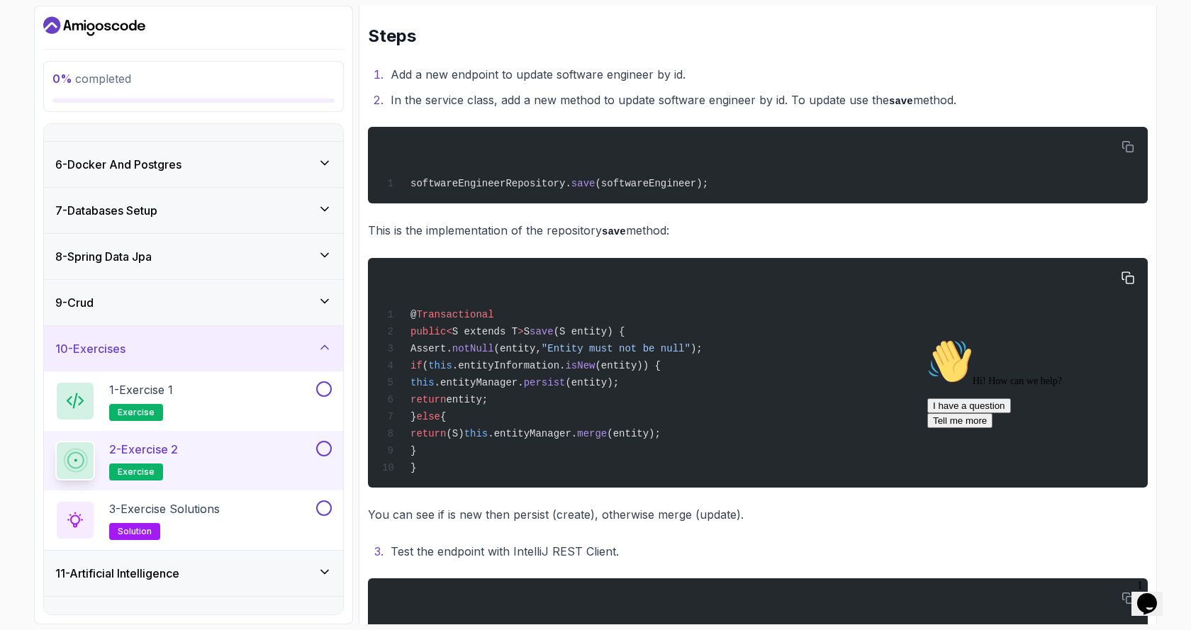
scroll to position [476, 0]
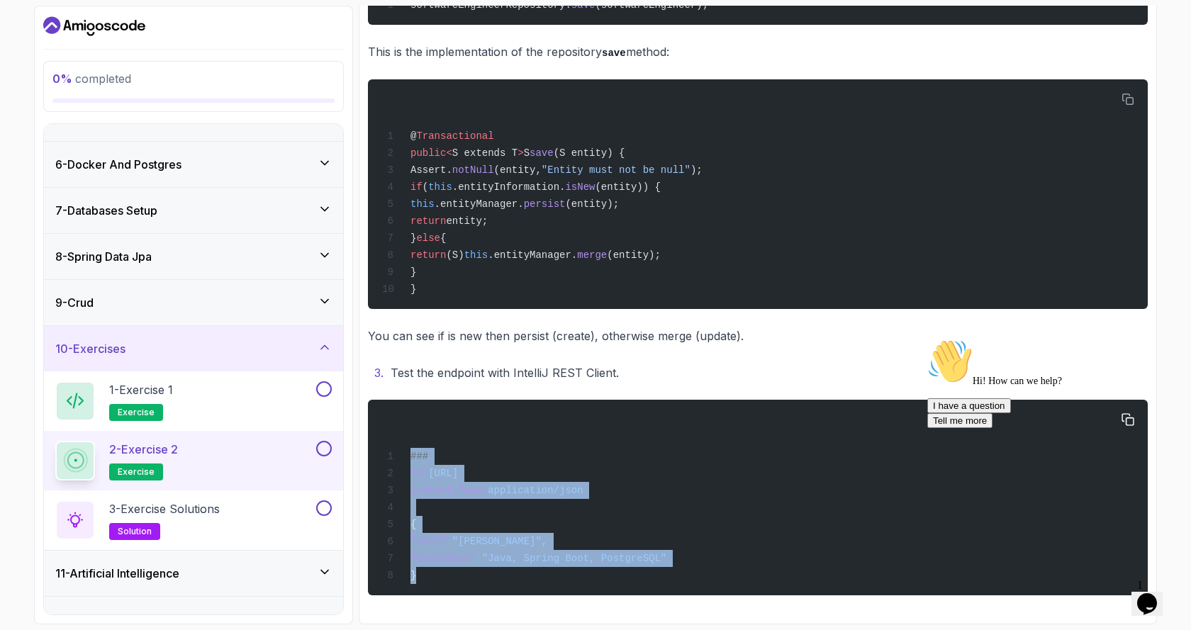
drag, startPoint x: 411, startPoint y: 455, endPoint x: 441, endPoint y: 580, distance: 128.9
click at [441, 580] on div "### PUT http://localhost:8080/api/v1/software-engineers/1 Content-Type: applica…" at bounding box center [757, 497] width 757 height 179
copy code "### PUT http://localhost:8080/api/v1/software-engineers/1 Content-Type: applica…"
click at [531, 496] on div "### PUT http://localhost:8080/api/v1/software-engineers/1 Content-Type: applica…" at bounding box center [757, 497] width 757 height 179
drag, startPoint x: 411, startPoint y: 454, endPoint x: 443, endPoint y: 569, distance: 119.2
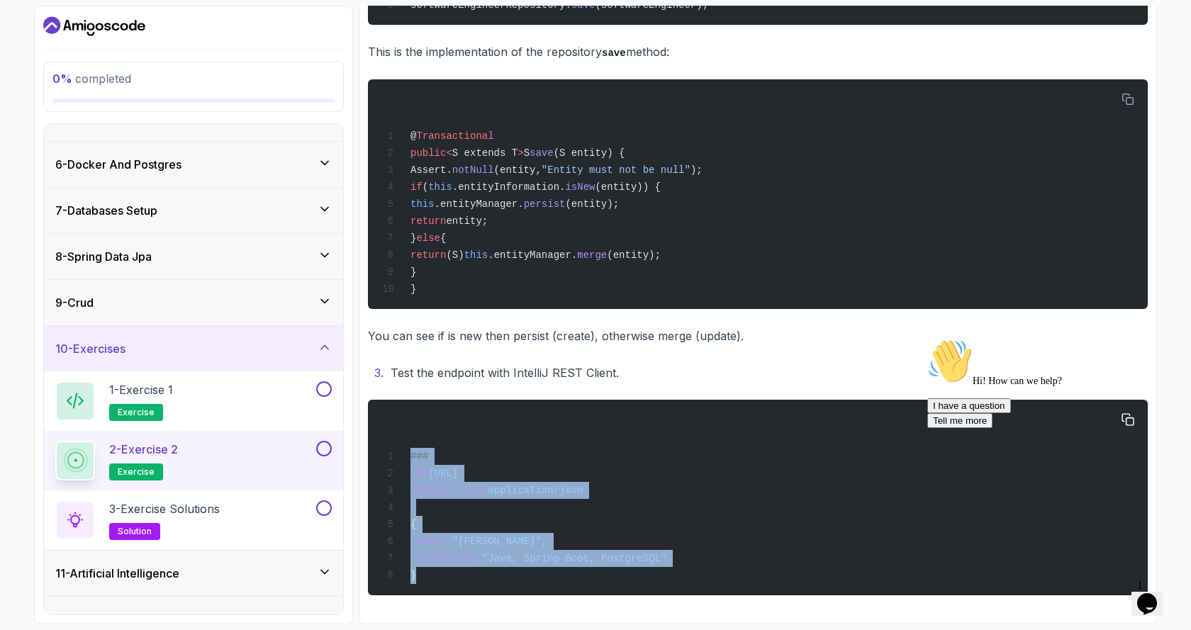
click at [443, 569] on div "### PUT http://localhost:8080/api/v1/software-engineers/1 Content-Type: applica…" at bounding box center [757, 497] width 757 height 179
copy code "### PUT http://localhost:8080/api/v1/software-engineers/1 Content-Type: applica…"
click at [169, 577] on h3 "11 - Artificial Intelligence" at bounding box center [117, 573] width 124 height 17
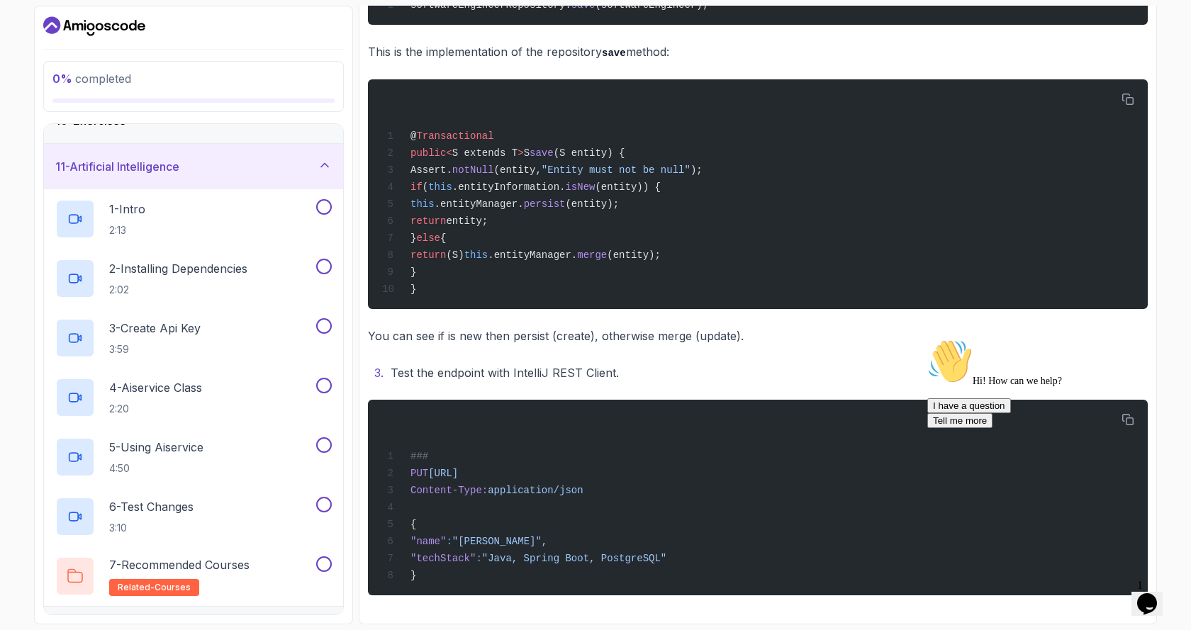
scroll to position [478, 0]
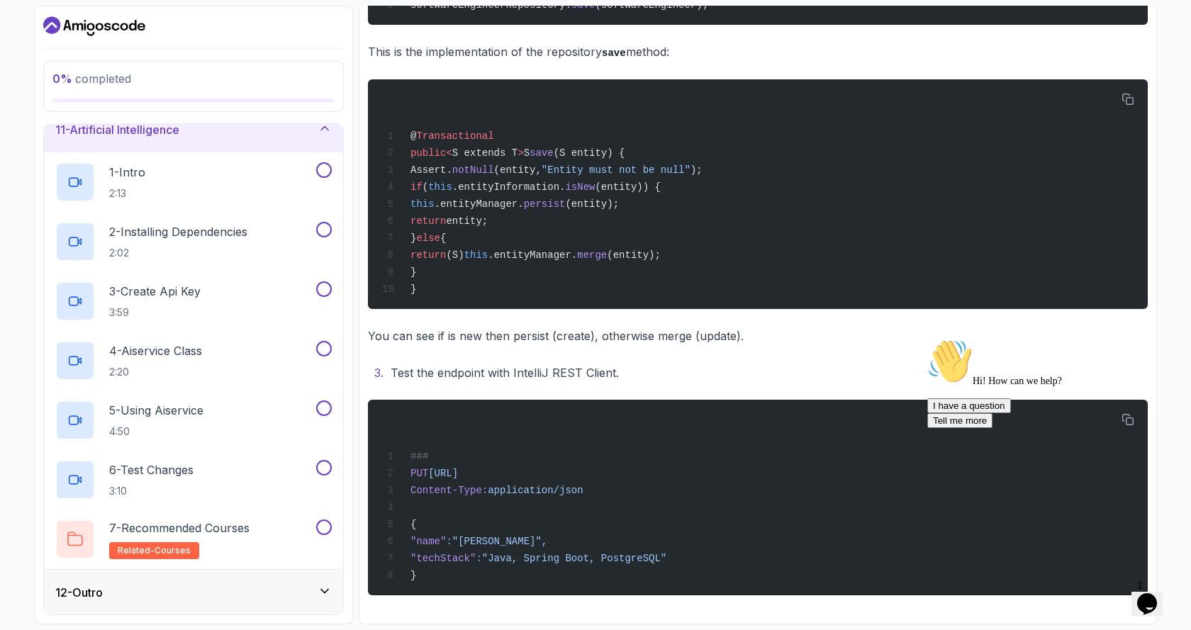
click at [215, 592] on div "12 - Outro" at bounding box center [193, 592] width 276 height 17
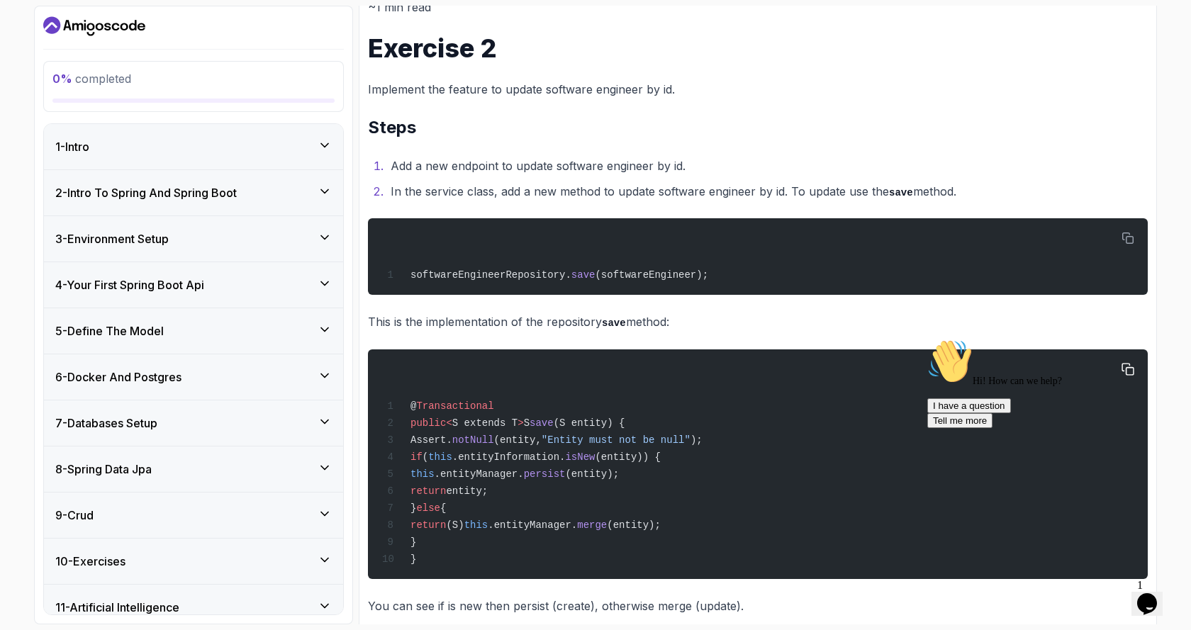
scroll to position [0, 0]
